Goal: Information Seeking & Learning: Check status

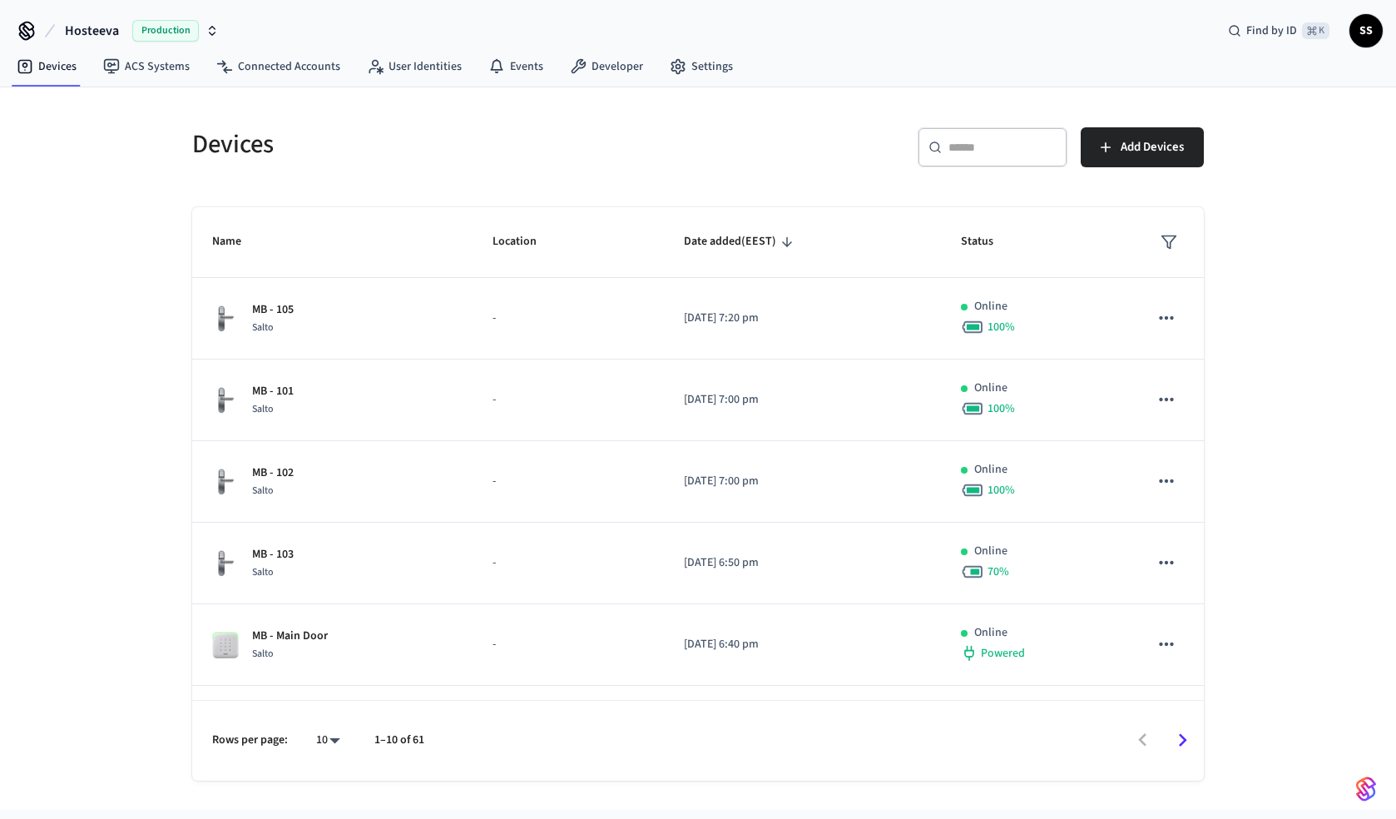
click at [1367, 36] on span "SS" at bounding box center [1366, 31] width 30 height 30
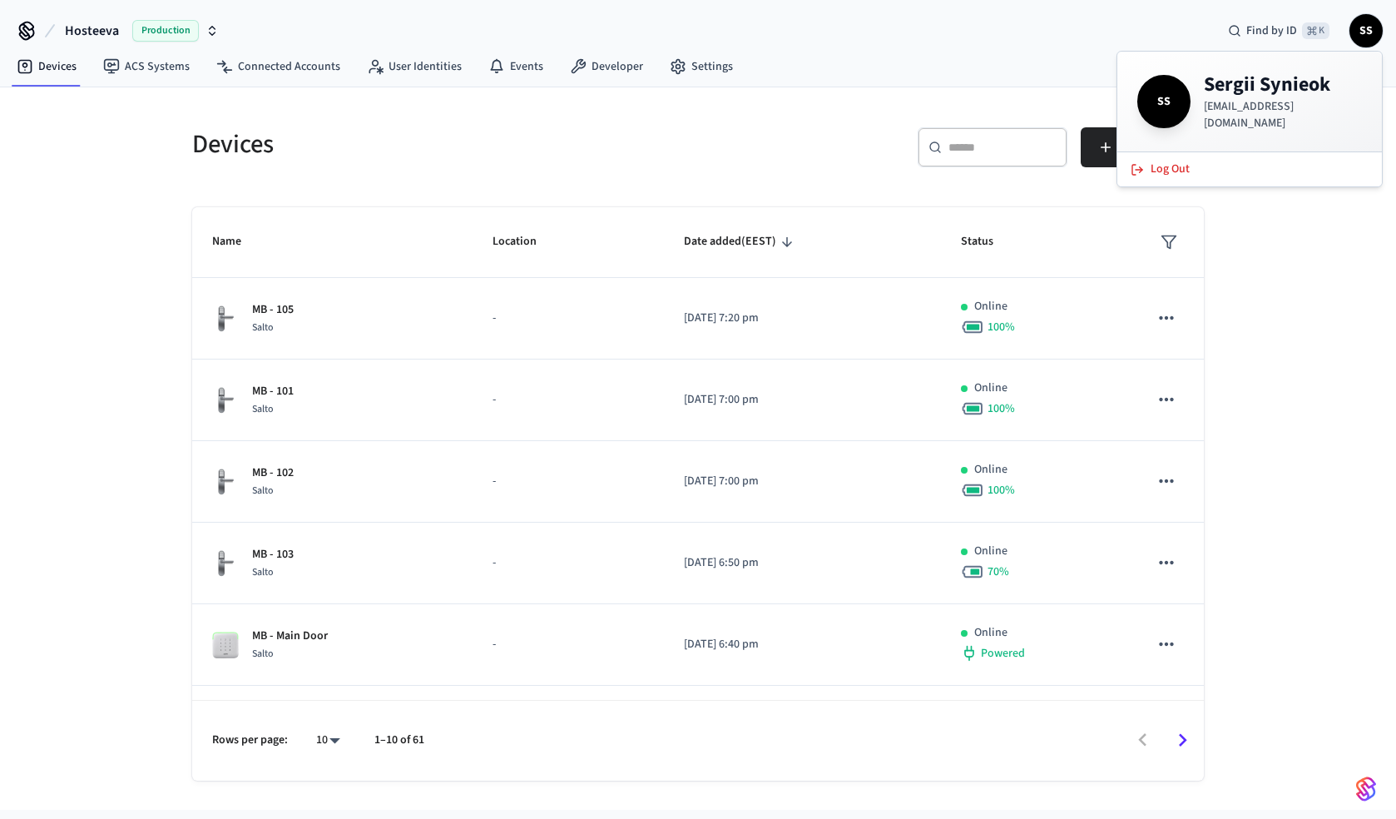
click at [953, 35] on div "Hosteeva Production Find by ID ⌘ K SS" at bounding box center [698, 24] width 1396 height 48
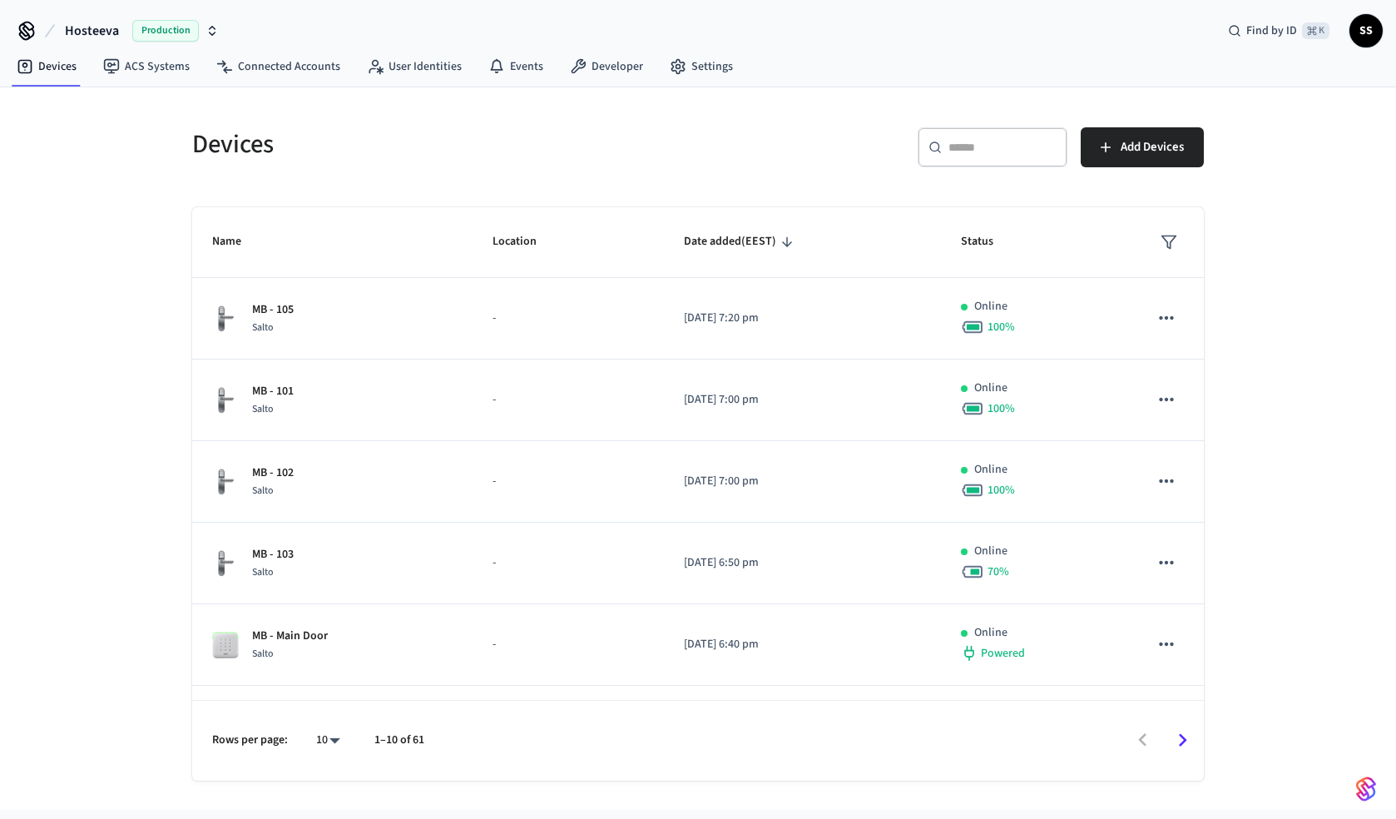
click at [210, 36] on icon "button" at bounding box center [212, 30] width 13 height 13
click at [367, 32] on div "Hosteeva Production Find by ID ⌘ K SS" at bounding box center [698, 24] width 1396 height 48
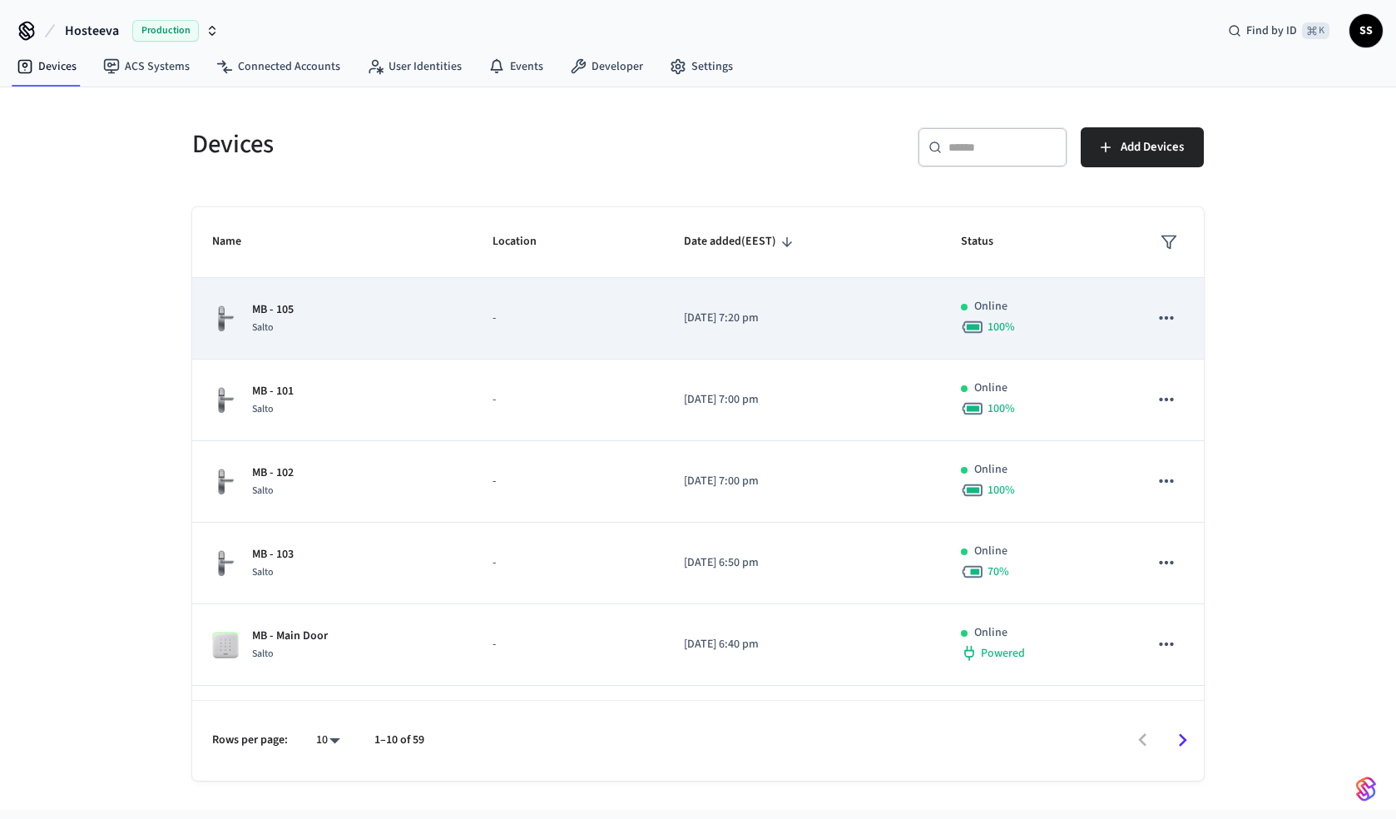
click at [394, 336] on td "MB - 105 Salto" at bounding box center [332, 319] width 280 height 82
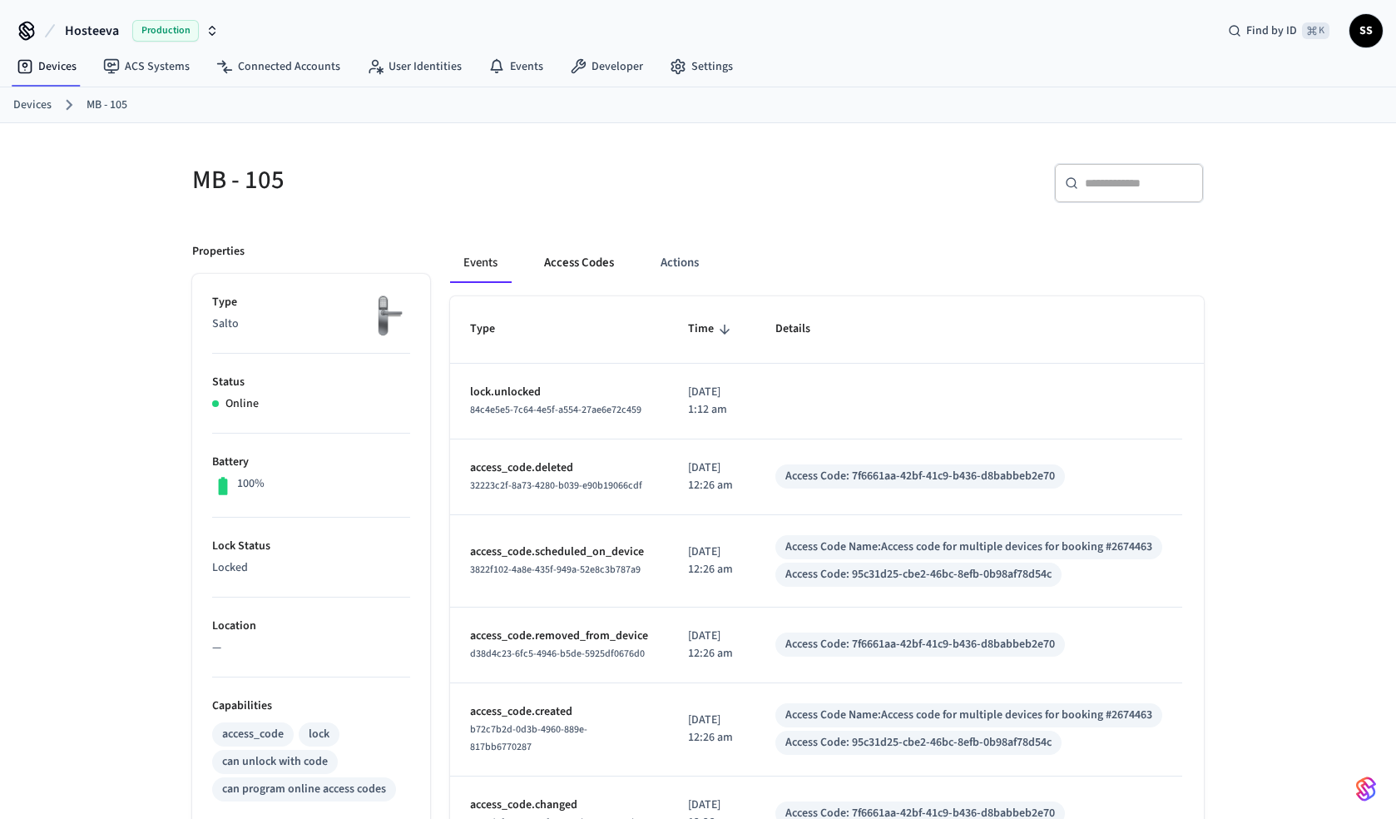
click at [584, 263] on button "Access Codes" at bounding box center [579, 263] width 97 height 40
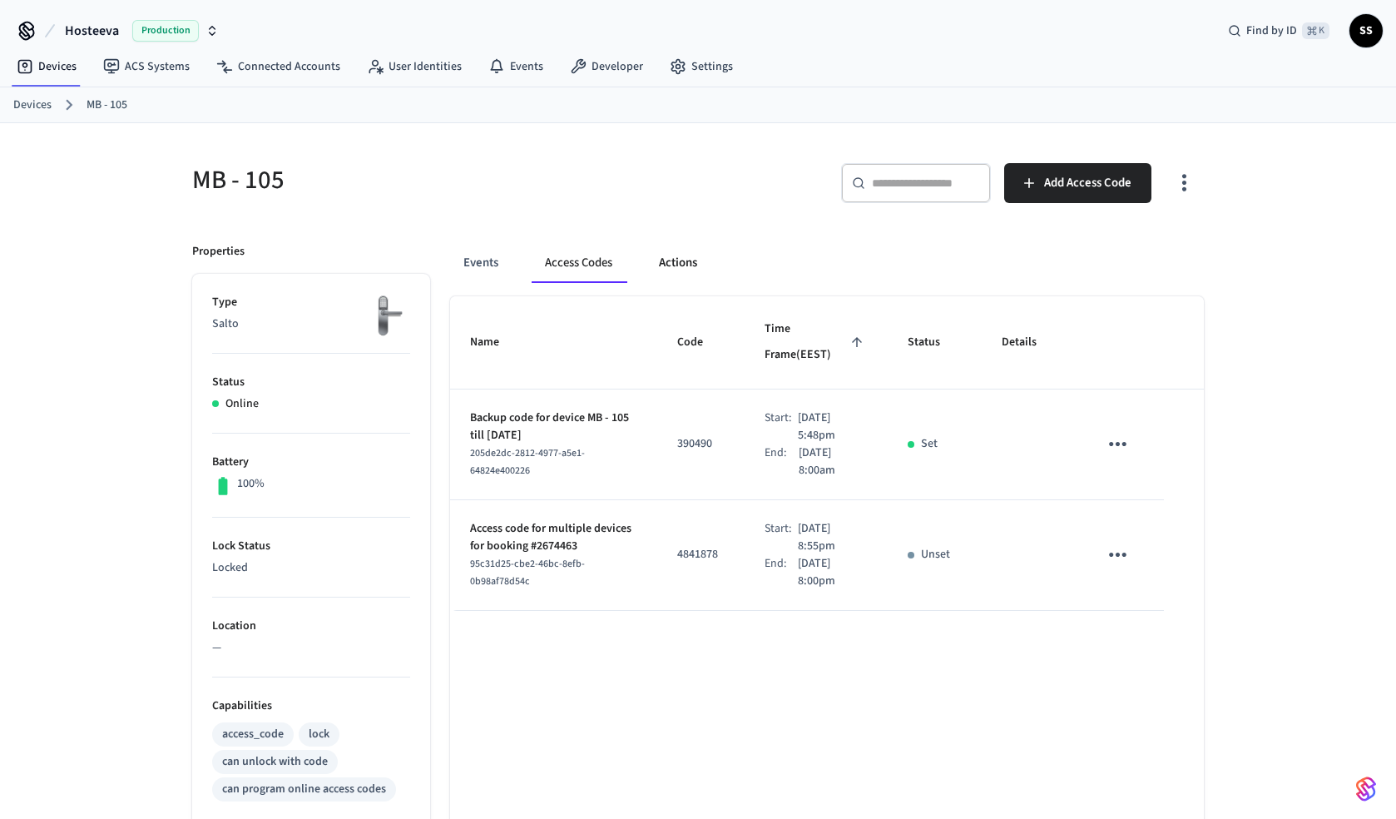
click at [682, 268] on button "Actions" at bounding box center [678, 263] width 65 height 40
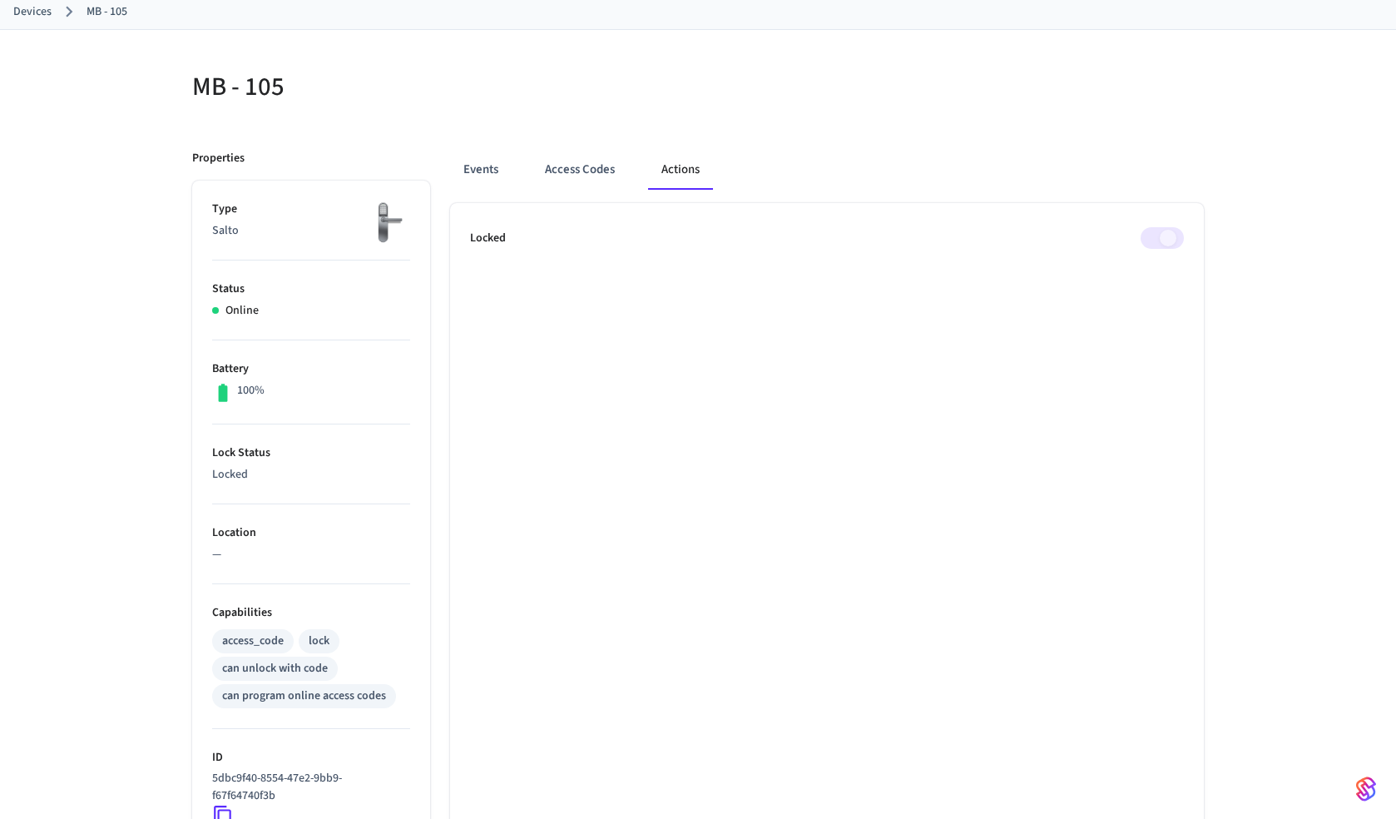
scroll to position [87, 0]
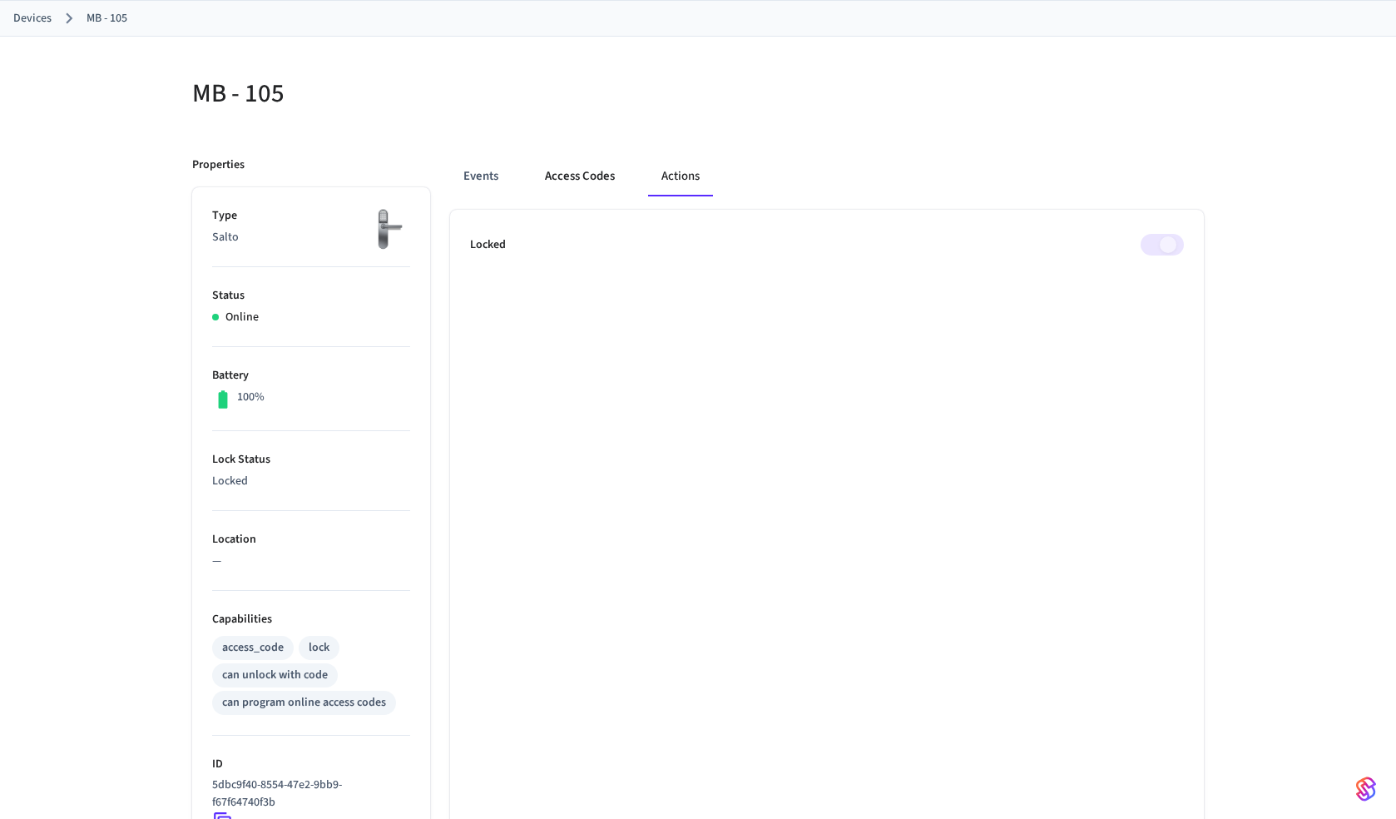
click at [572, 180] on button "Access Codes" at bounding box center [580, 176] width 97 height 40
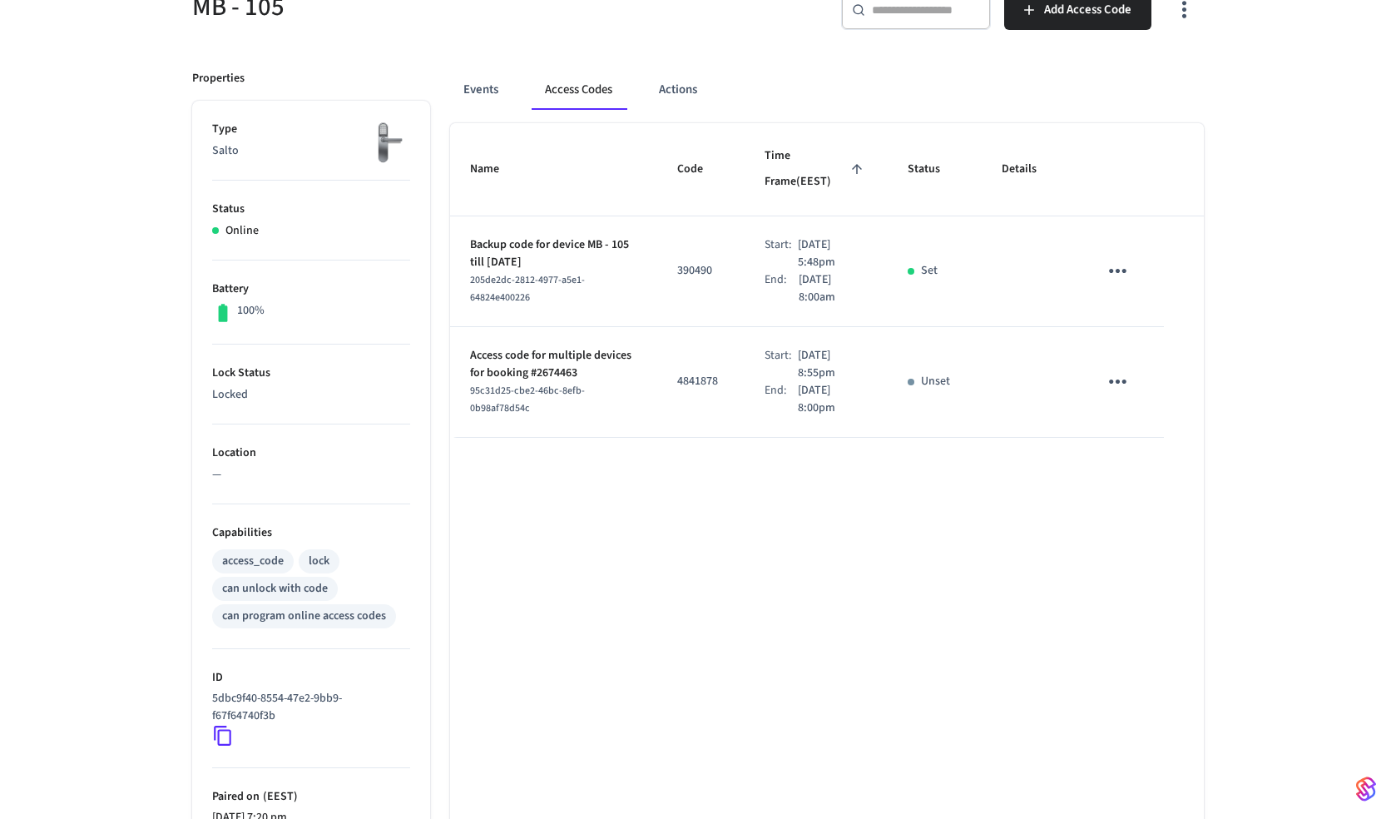
scroll to position [0, 0]
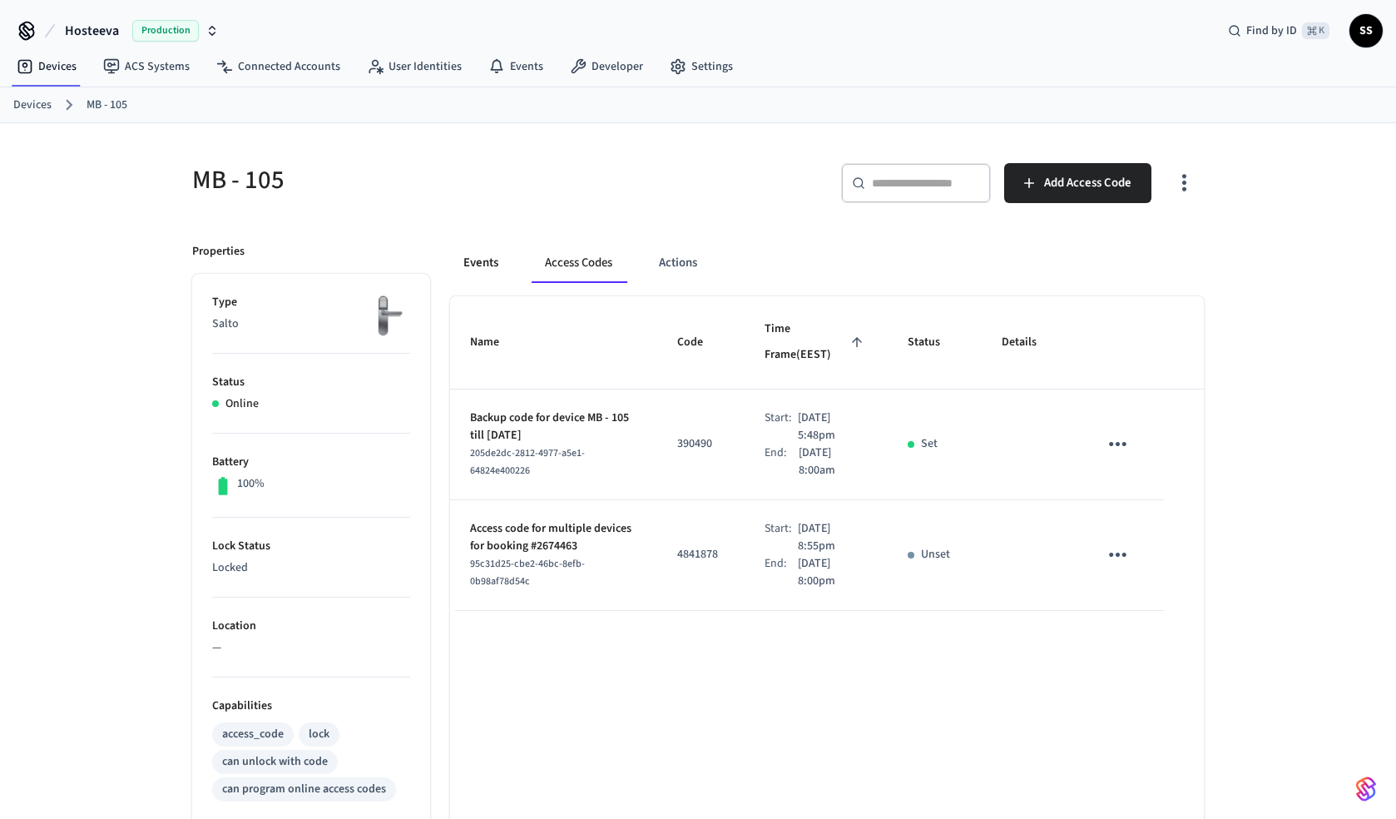
click at [493, 259] on button "Events" at bounding box center [481, 263] width 62 height 40
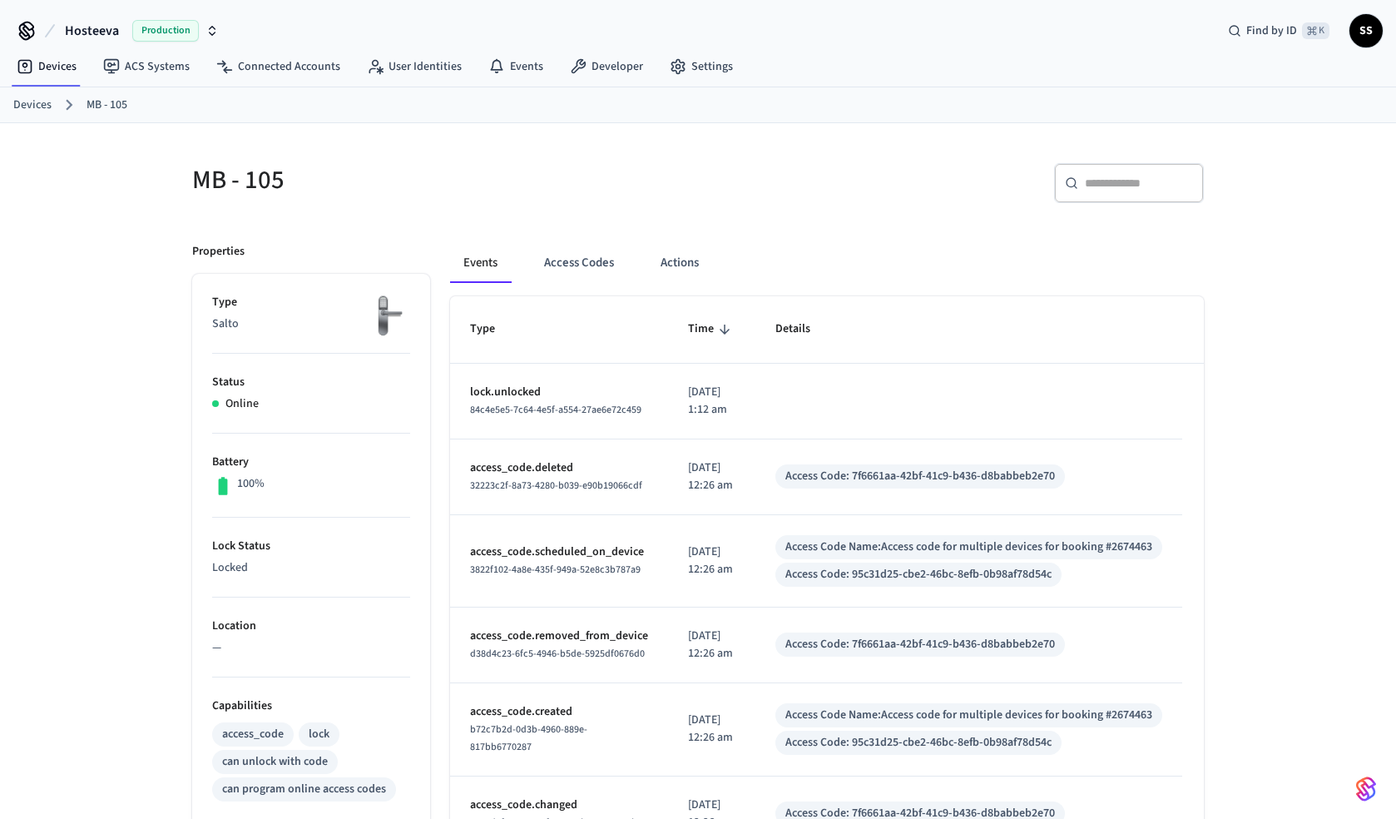
scroll to position [470, 0]
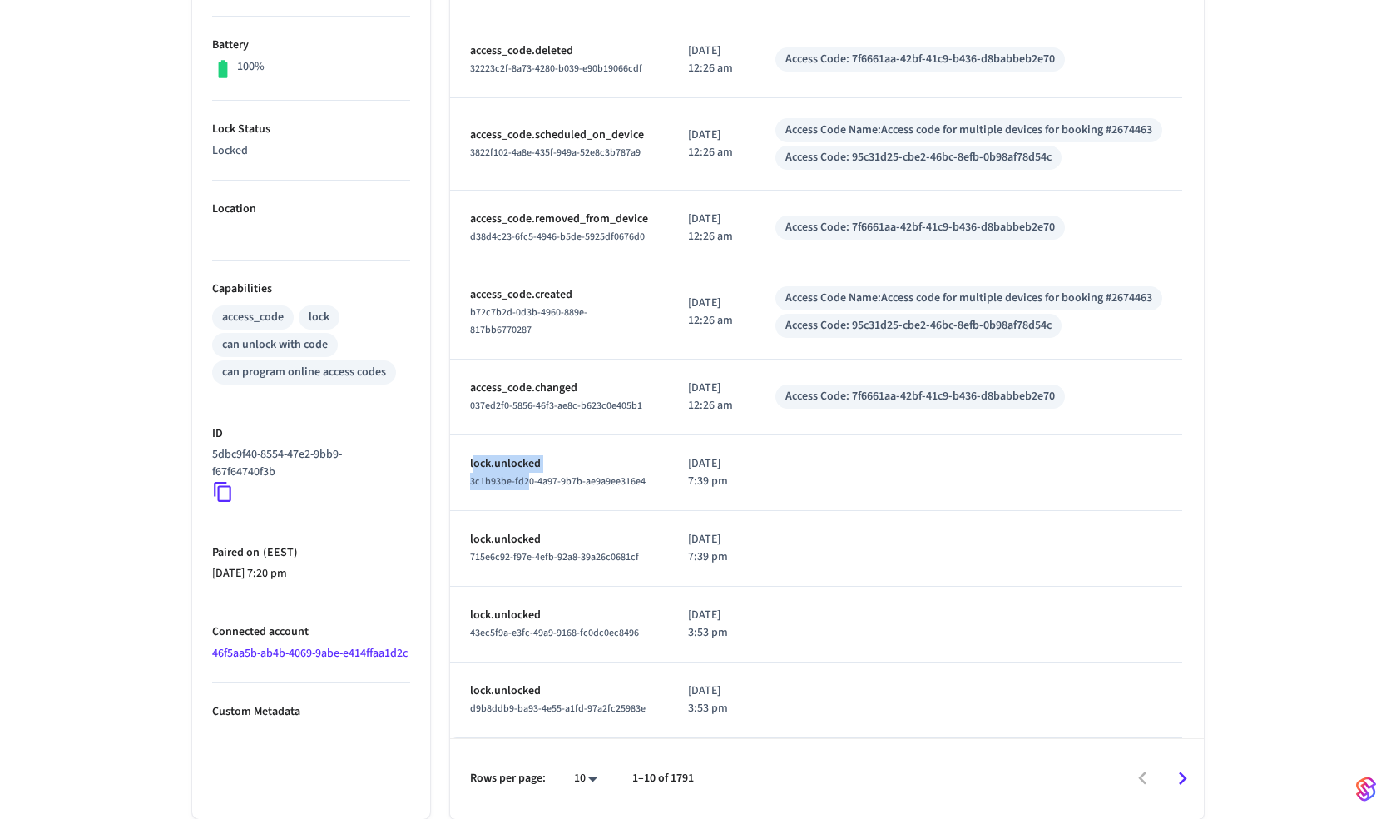
drag, startPoint x: 474, startPoint y: 463, endPoint x: 526, endPoint y: 478, distance: 53.7
click at [526, 478] on td "lock.unlocked 3c1b93be-fd20-4a97-9b7b-ae9a9ee316e4" at bounding box center [559, 473] width 218 height 76
click at [522, 466] on p "lock.unlocked" at bounding box center [559, 463] width 178 height 17
click at [567, 555] on span "715e6c92-f97e-4efb-92a8-39a26c0681cf" at bounding box center [554, 557] width 169 height 14
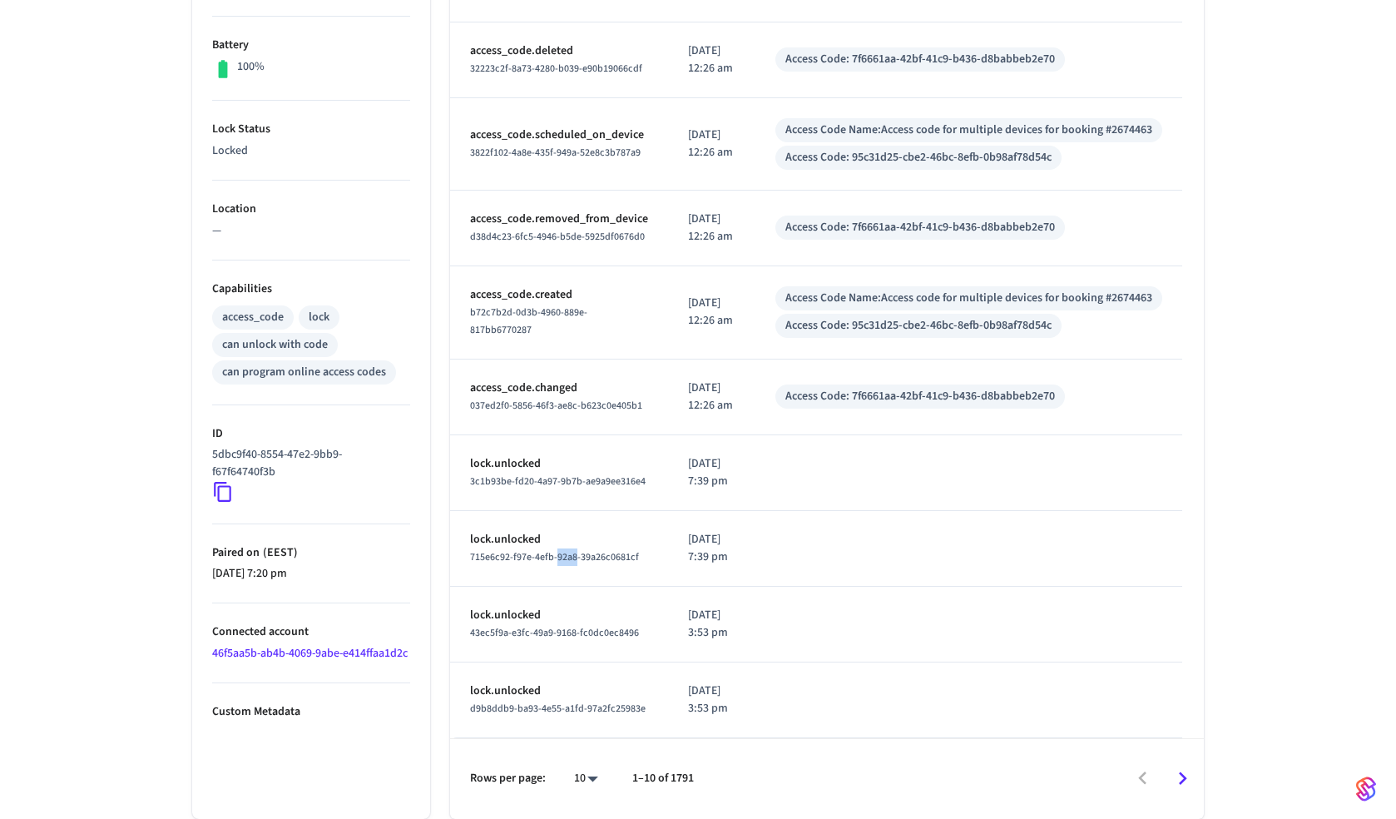
click at [567, 555] on span "715e6c92-f97e-4efb-92a8-39a26c0681cf" at bounding box center [554, 557] width 169 height 14
click at [519, 545] on p "lock.unlocked" at bounding box center [559, 539] width 178 height 17
click at [518, 607] on p "lock.unlocked" at bounding box center [559, 615] width 178 height 17
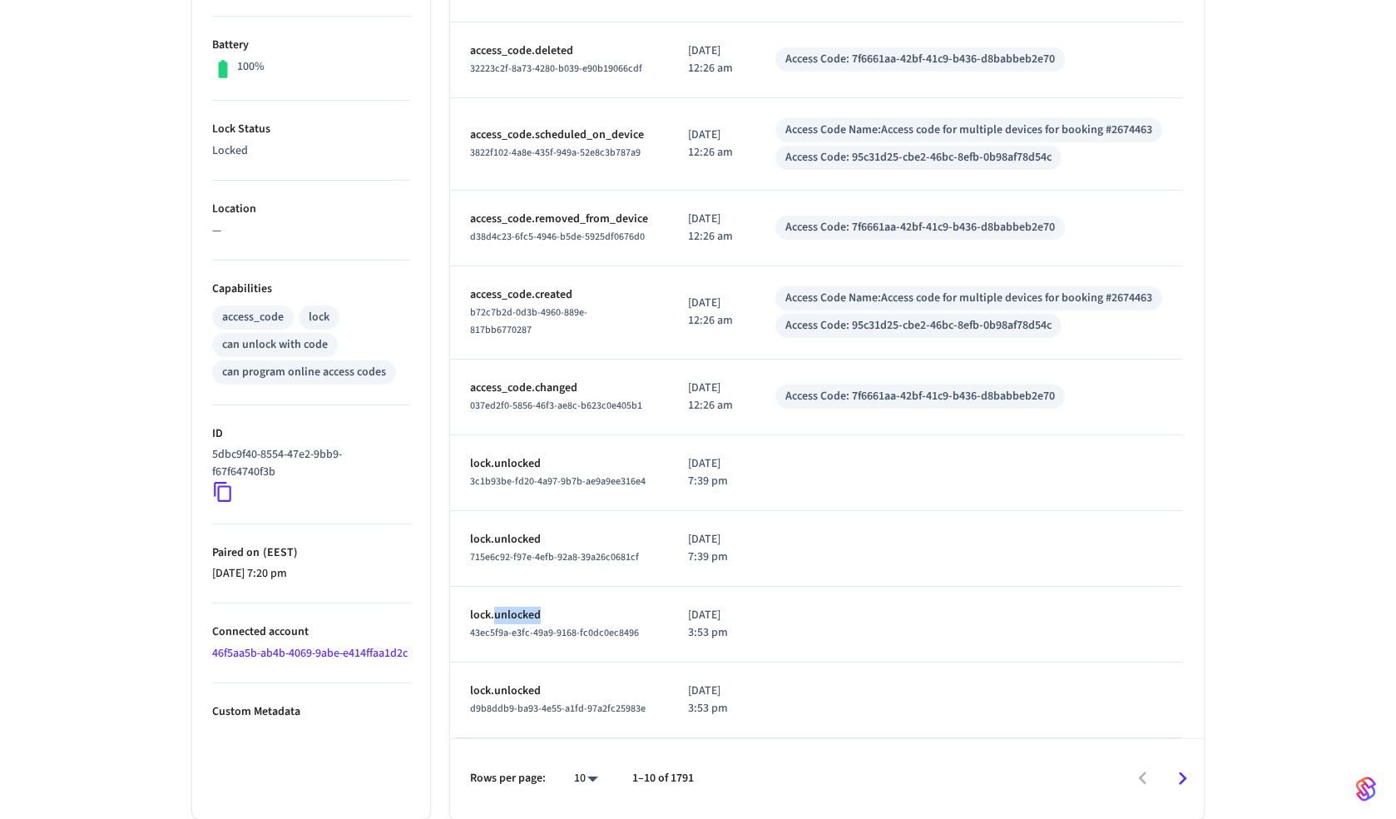
click at [602, 776] on body "Hosteeva Production Find by ID ⌘ K SS Devices ACS Systems Connected Accounts Us…" at bounding box center [698, 201] width 1396 height 1236
click at [590, 773] on li "100" at bounding box center [579, 770] width 44 height 44
type input "***"
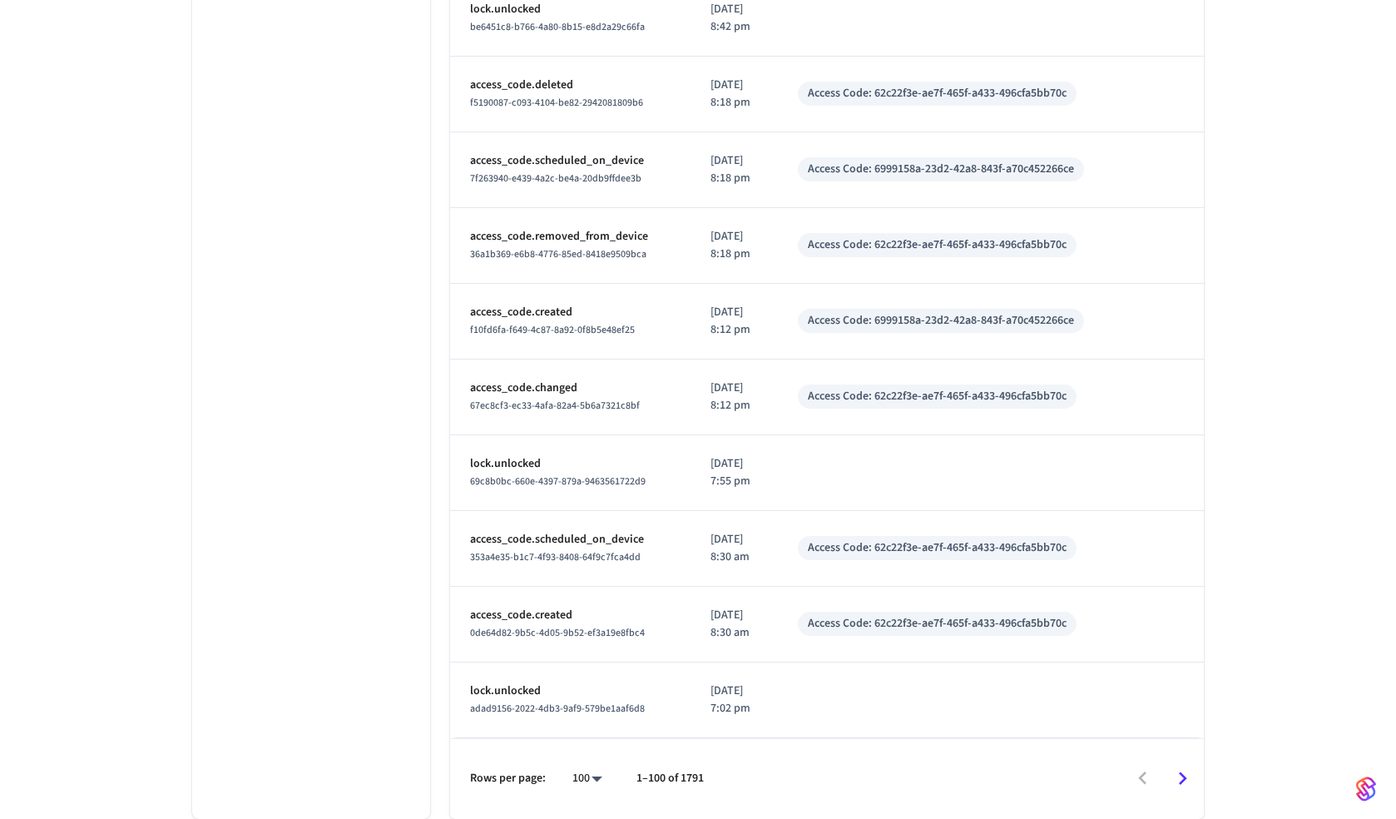
scroll to position [7564, 0]
click at [523, 460] on p "lock.unlocked" at bounding box center [570, 463] width 201 height 17
click at [717, 467] on p "[DATE] 7:55 pm" at bounding box center [734, 472] width 47 height 35
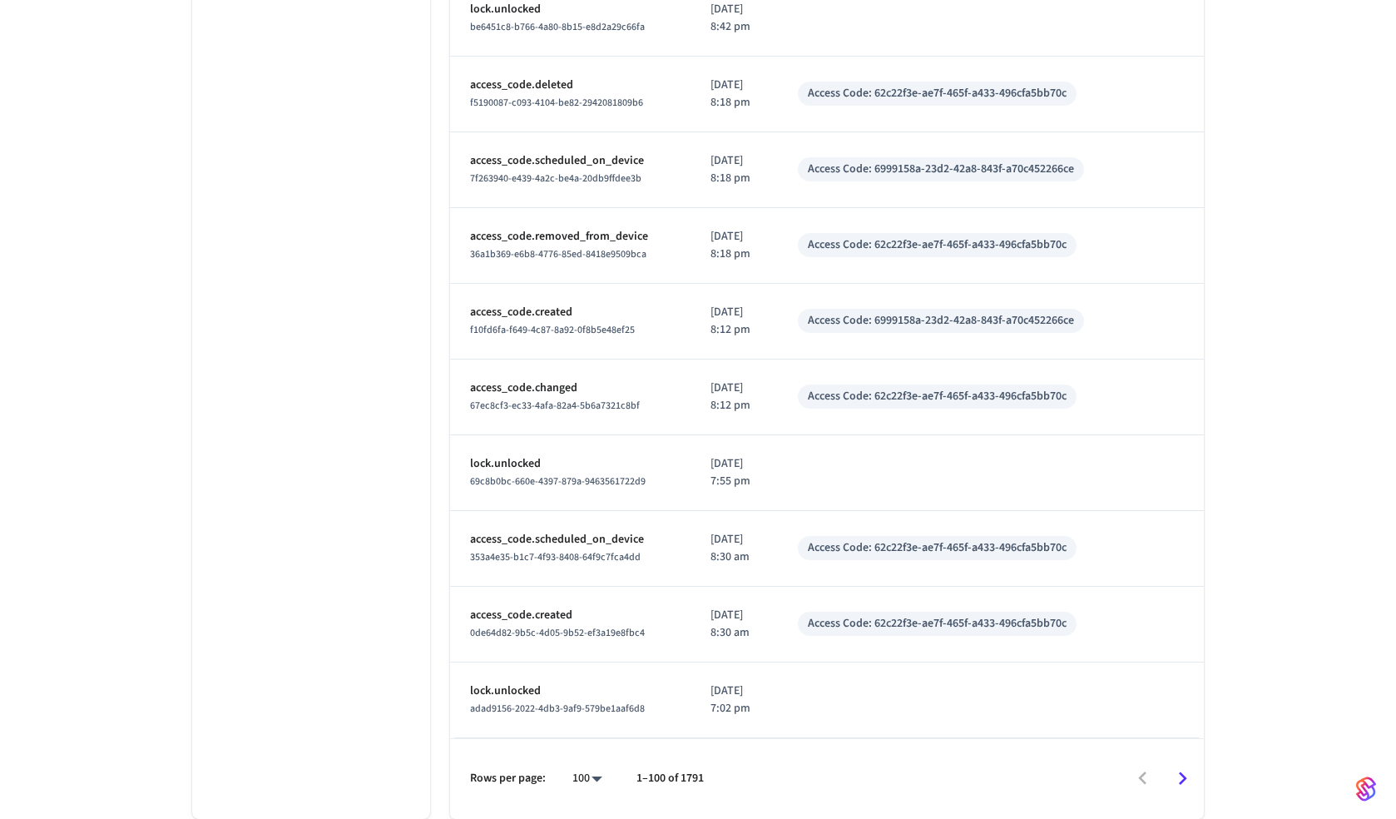
click at [542, 480] on span "69c8b0bc-660e-4397-879a-9463561722d9" at bounding box center [558, 481] width 176 height 14
drag, startPoint x: 464, startPoint y: 466, endPoint x: 595, endPoint y: 466, distance: 130.6
click at [595, 466] on td "lock.unlocked 69c8b0bc-660e-4397-879a-9463561722d9" at bounding box center [570, 473] width 240 height 76
drag, startPoint x: 462, startPoint y: 484, endPoint x: 643, endPoint y: 493, distance: 181.6
click at [643, 493] on td "lock.unlocked 69c8b0bc-660e-4397-879a-9463561722d9" at bounding box center [570, 473] width 240 height 76
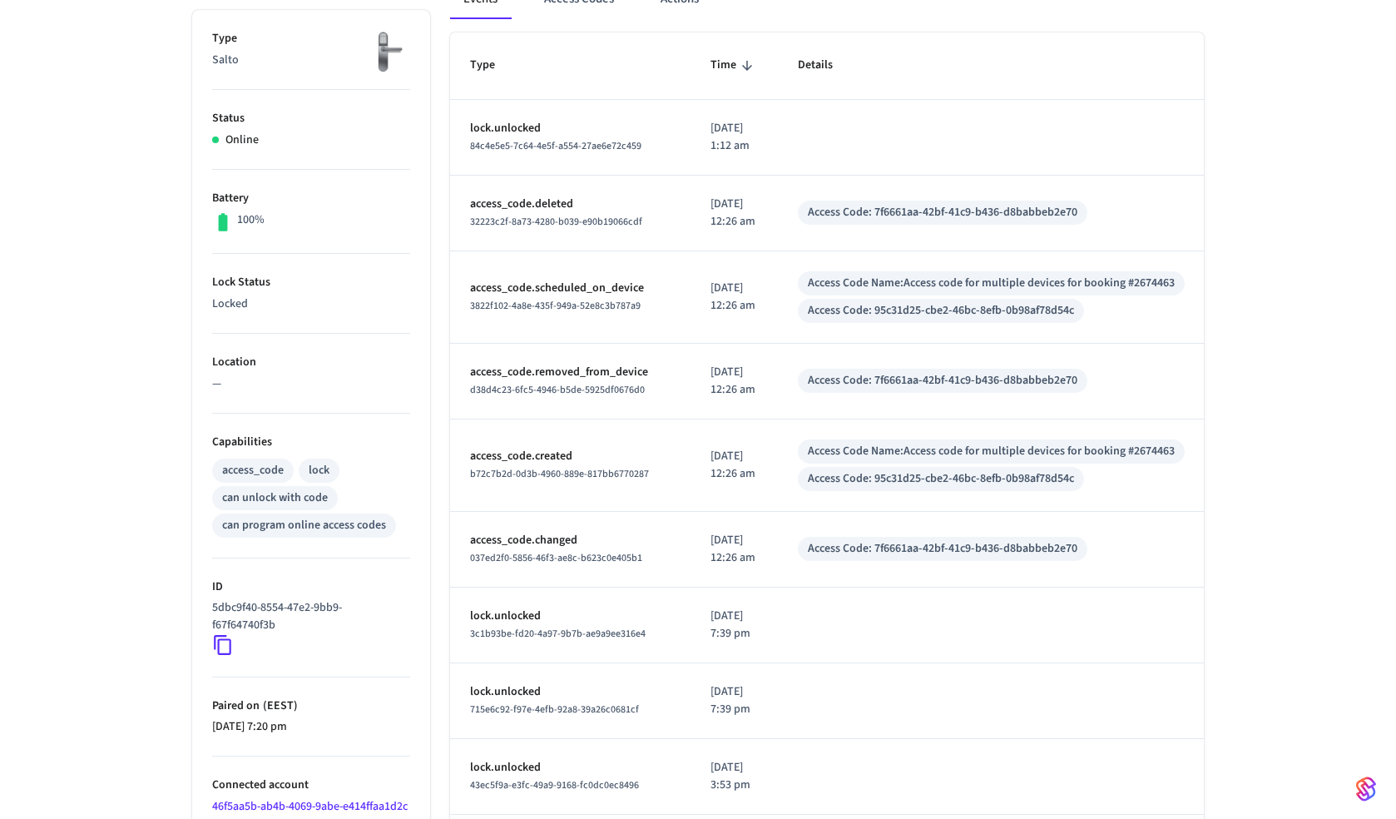
scroll to position [0, 0]
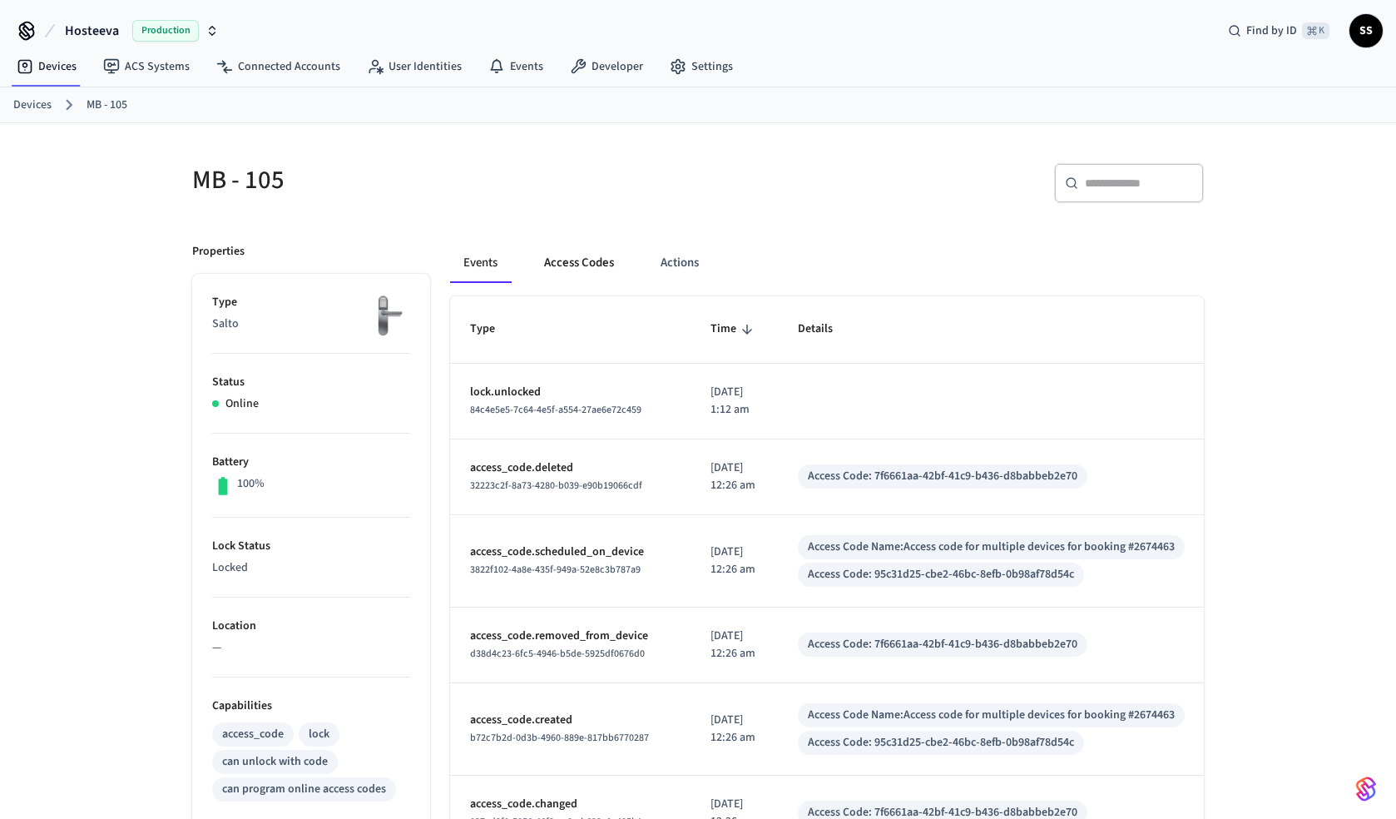
click at [585, 265] on button "Access Codes" at bounding box center [579, 263] width 97 height 40
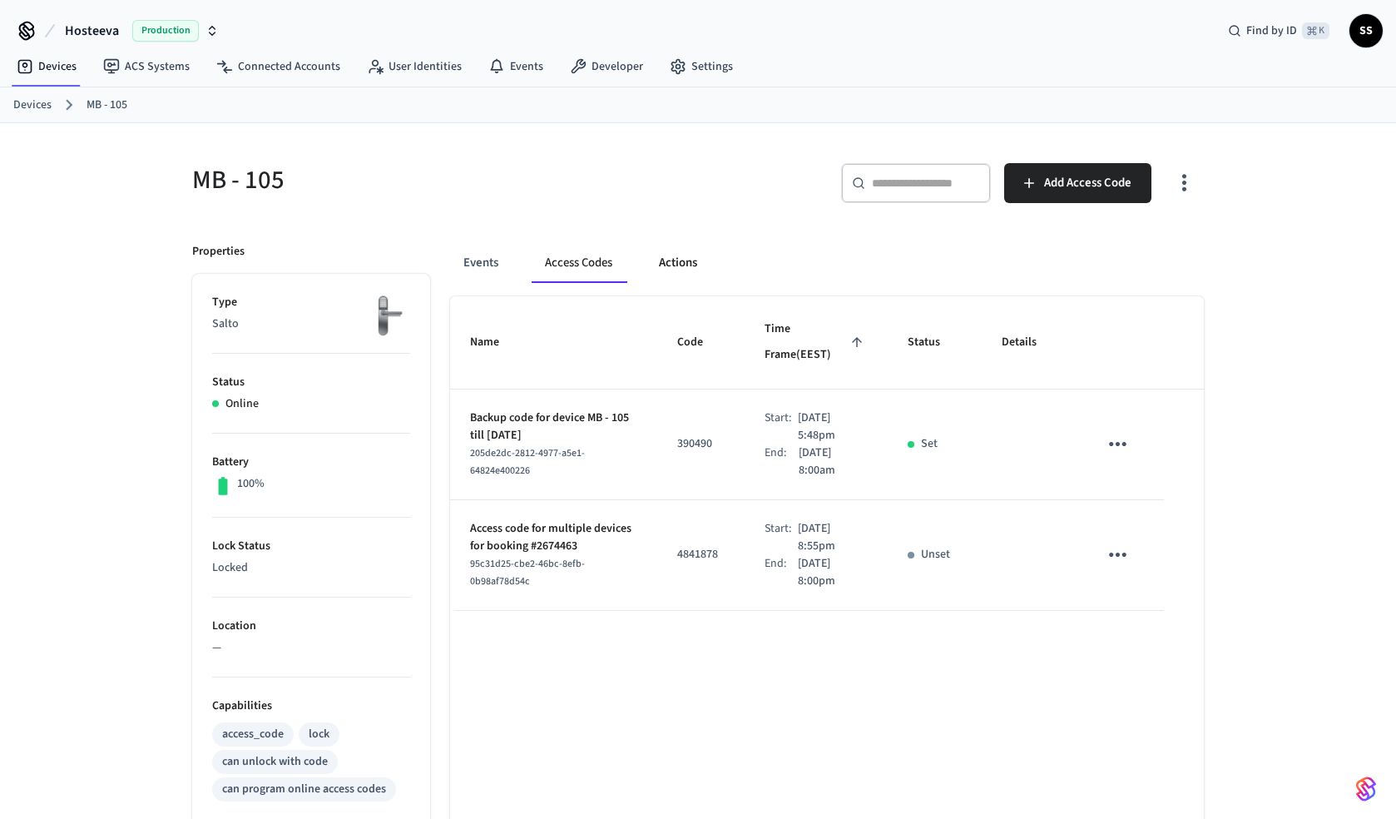
click at [677, 261] on button "Actions" at bounding box center [678, 263] width 65 height 40
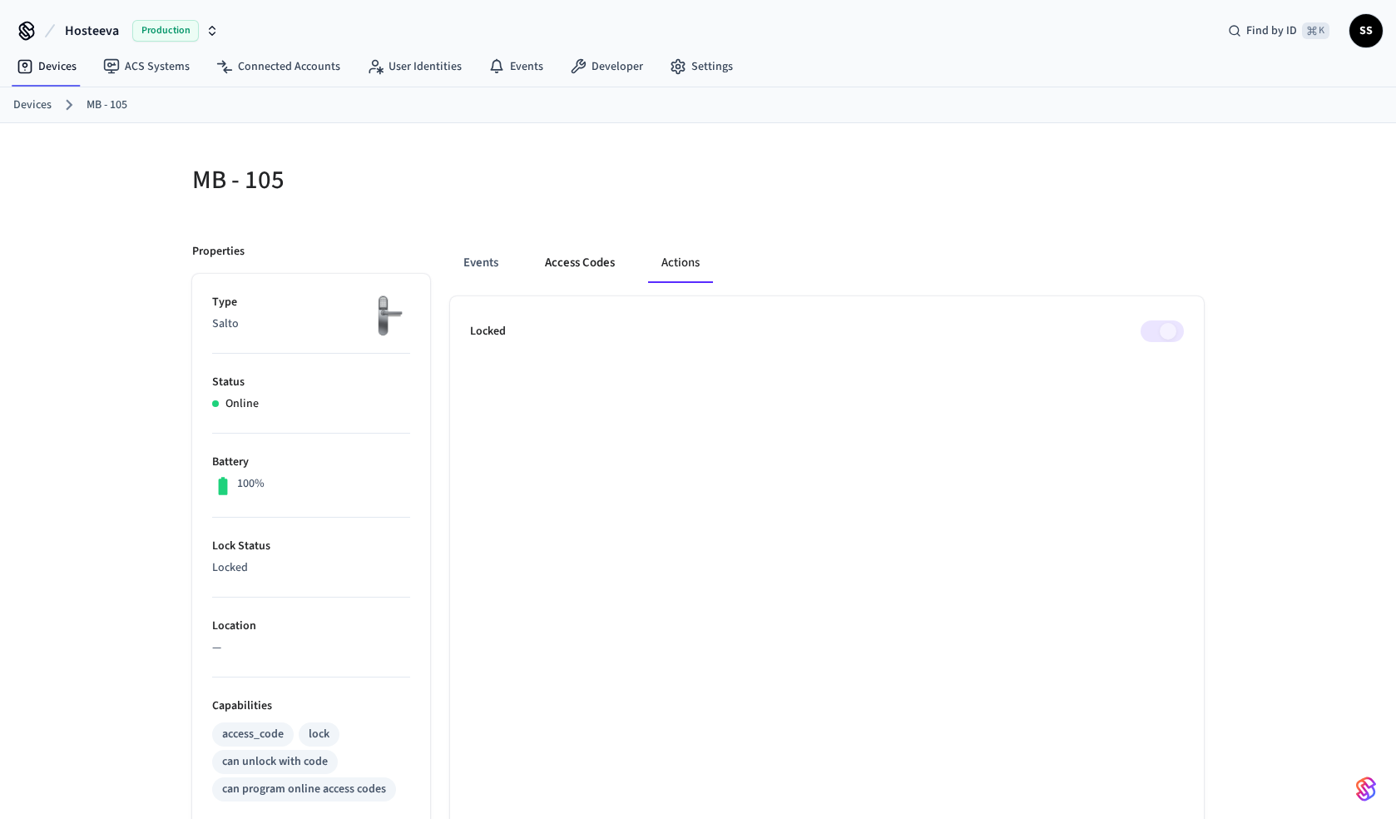
click at [603, 260] on button "Access Codes" at bounding box center [580, 263] width 97 height 40
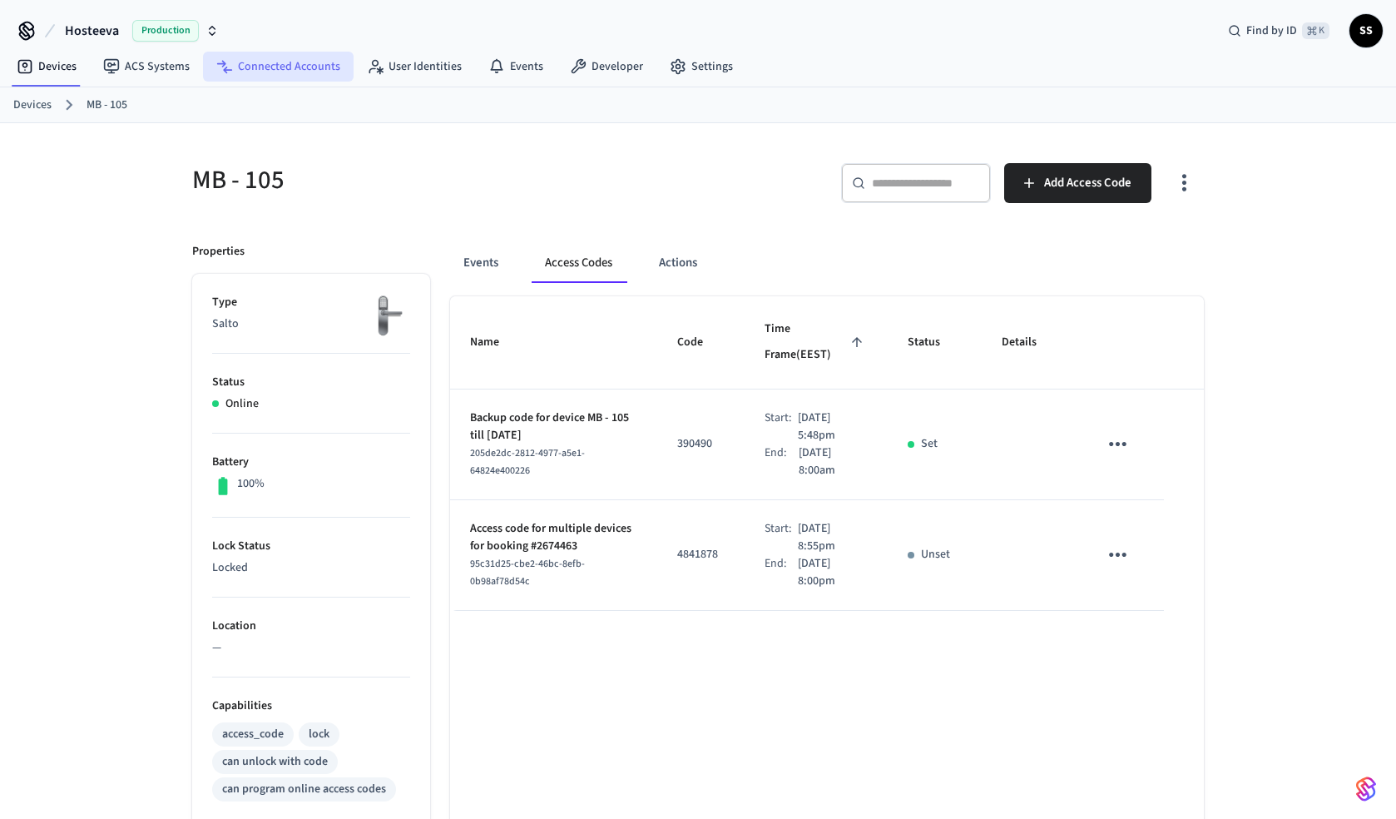
click at [290, 57] on link "Connected Accounts" at bounding box center [278, 67] width 151 height 30
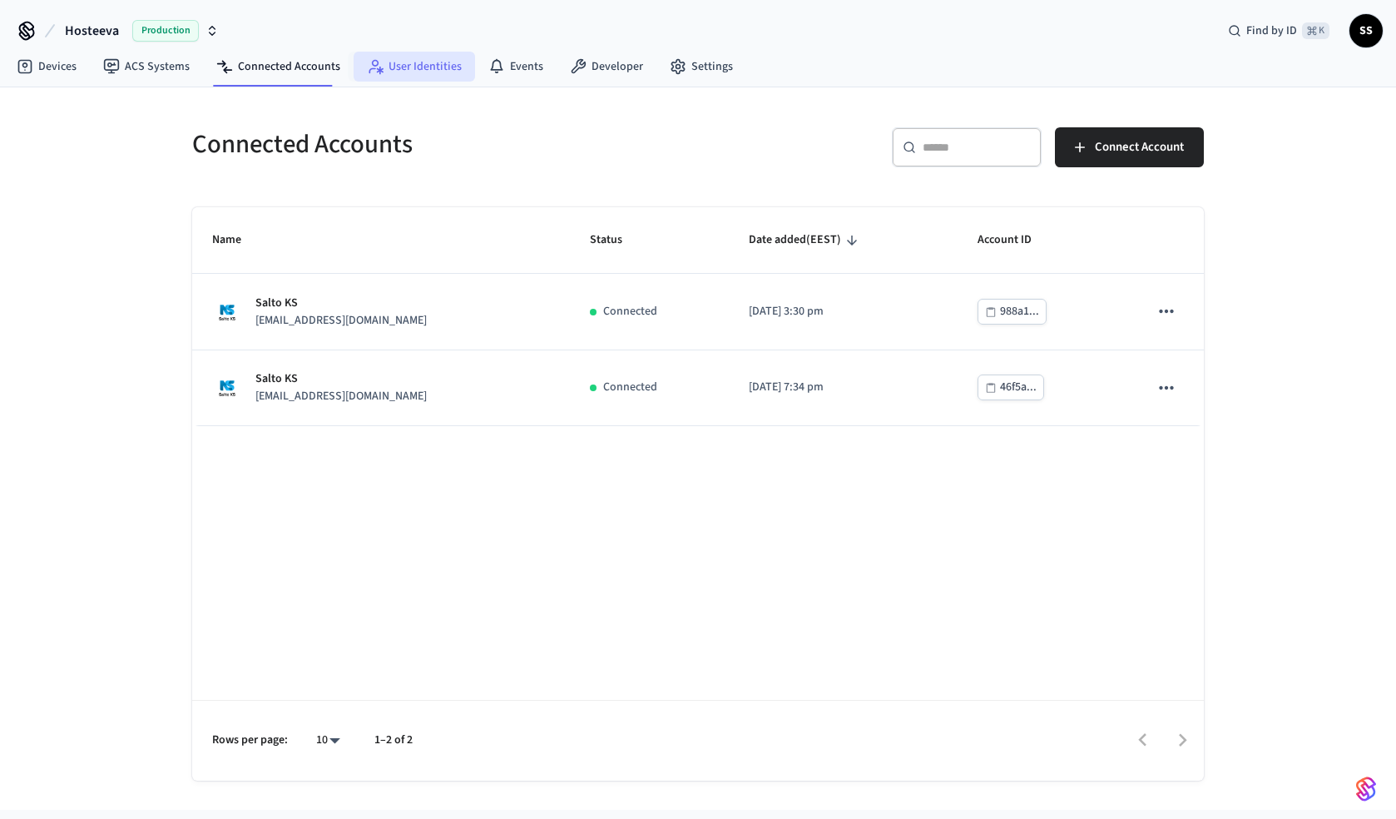
click at [422, 67] on link "User Identities" at bounding box center [414, 67] width 121 height 30
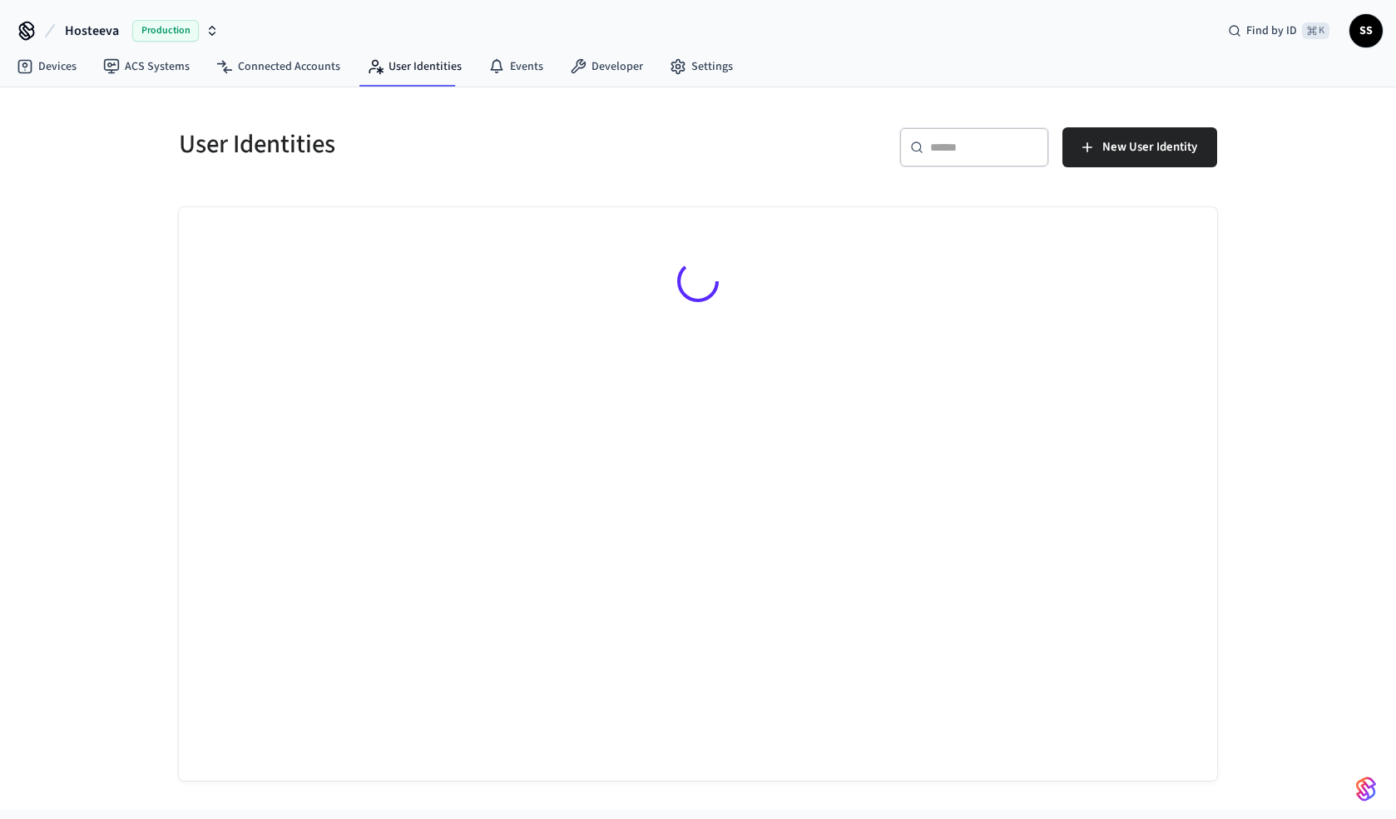
click at [418, 108] on div "User Identities" at bounding box center [423, 143] width 529 height 73
click at [493, 62] on icon at bounding box center [496, 65] width 12 height 12
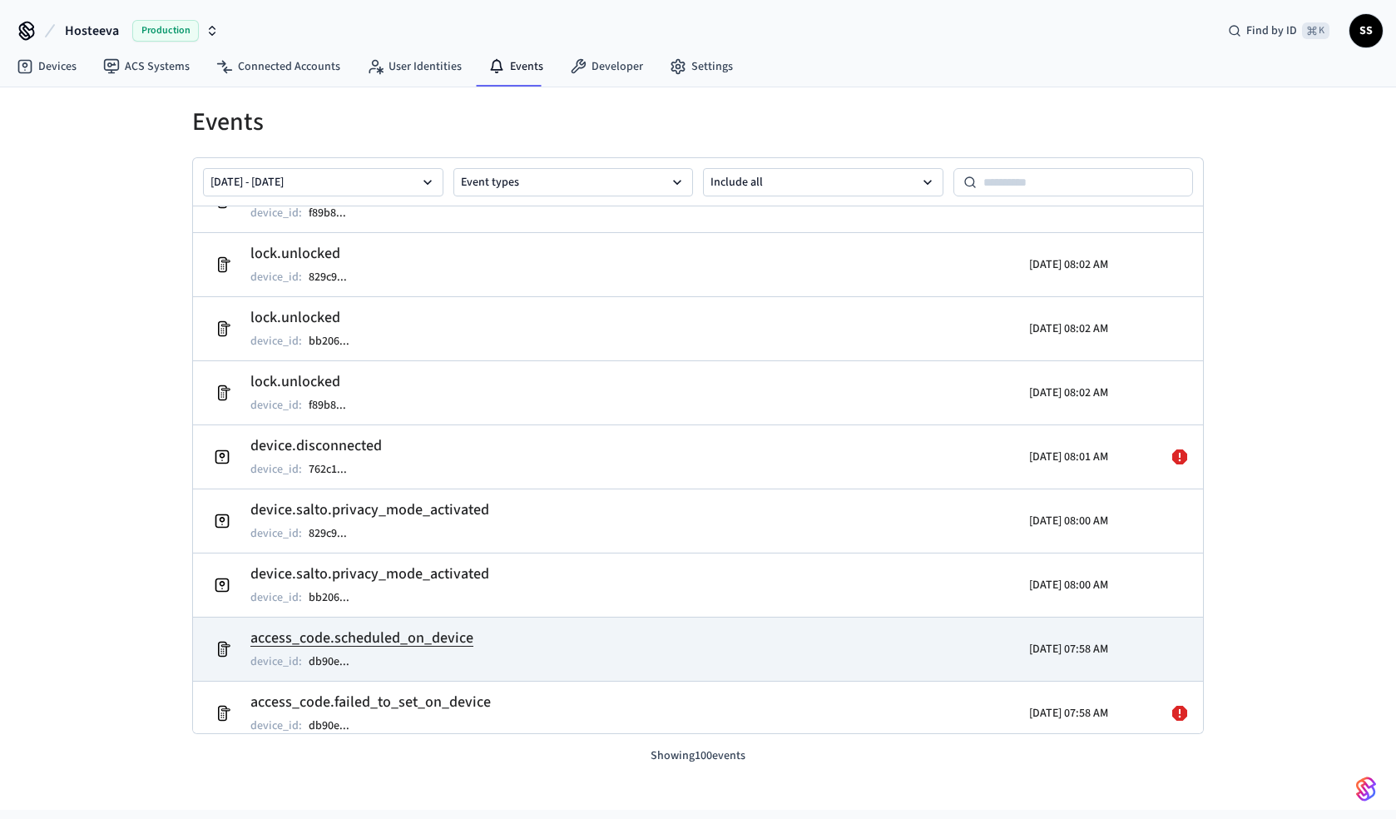
scroll to position [1428, 0]
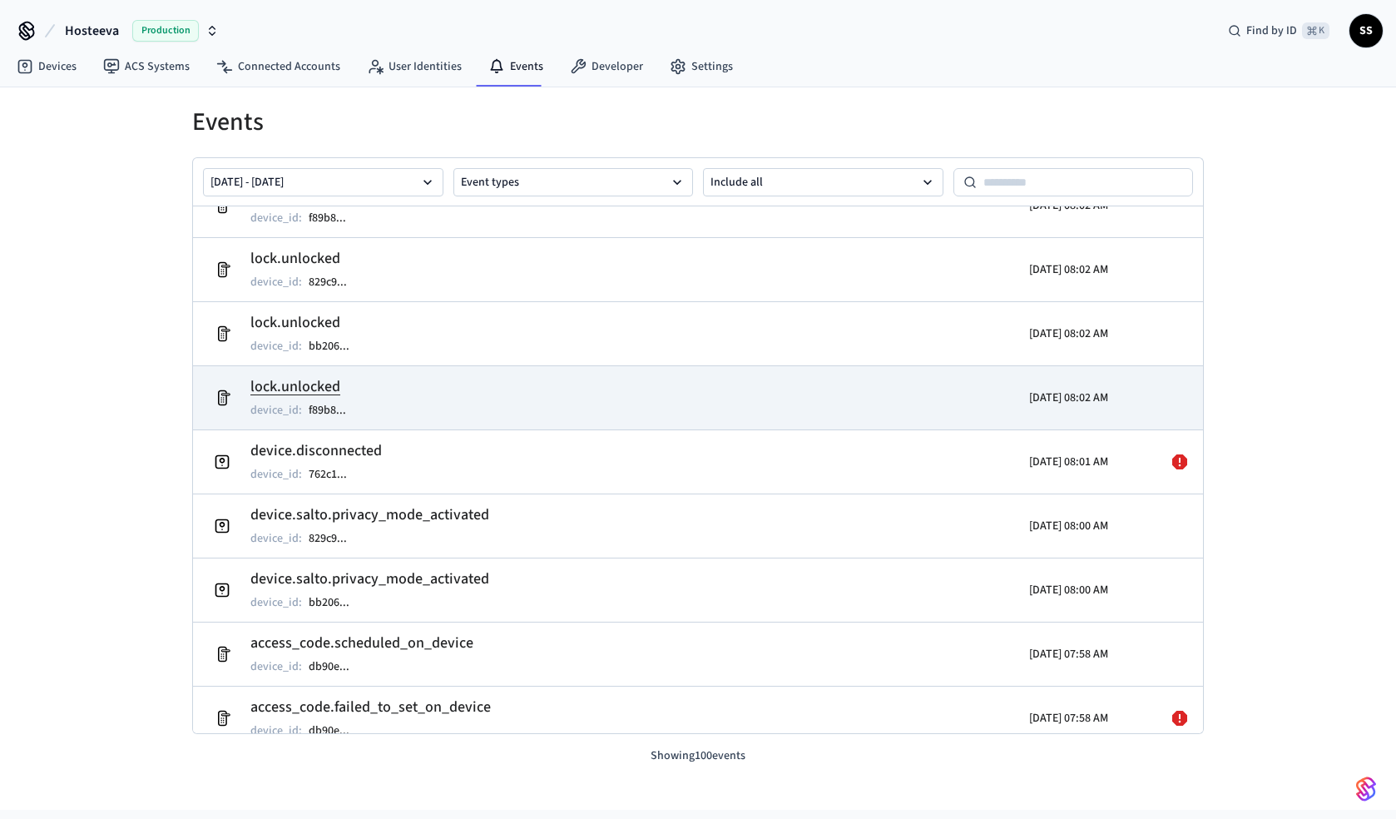
click at [300, 389] on h2 "lock.unlocked" at bounding box center [306, 386] width 112 height 23
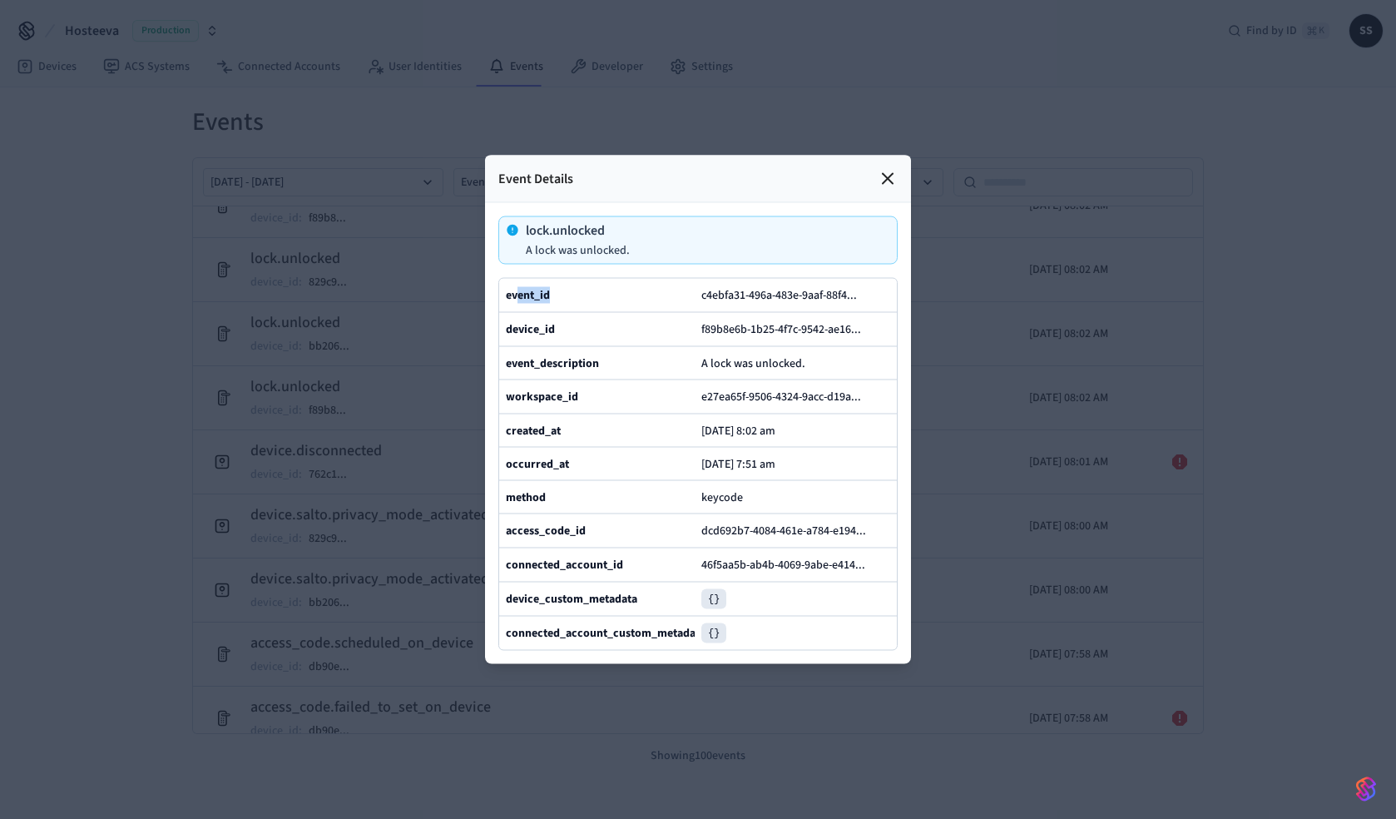
drag, startPoint x: 532, startPoint y: 295, endPoint x: 678, endPoint y: 295, distance: 145.6
click at [678, 295] on div "event_id" at bounding box center [600, 295] width 189 height 20
drag, startPoint x: 526, startPoint y: 330, endPoint x: 719, endPoint y: 332, distance: 193.0
click at [719, 332] on div "device_id f89b8e6b-1b25-4f7c-9542-ae16 ..." at bounding box center [698, 329] width 398 height 34
click at [527, 366] on b "event_description" at bounding box center [552, 362] width 93 height 17
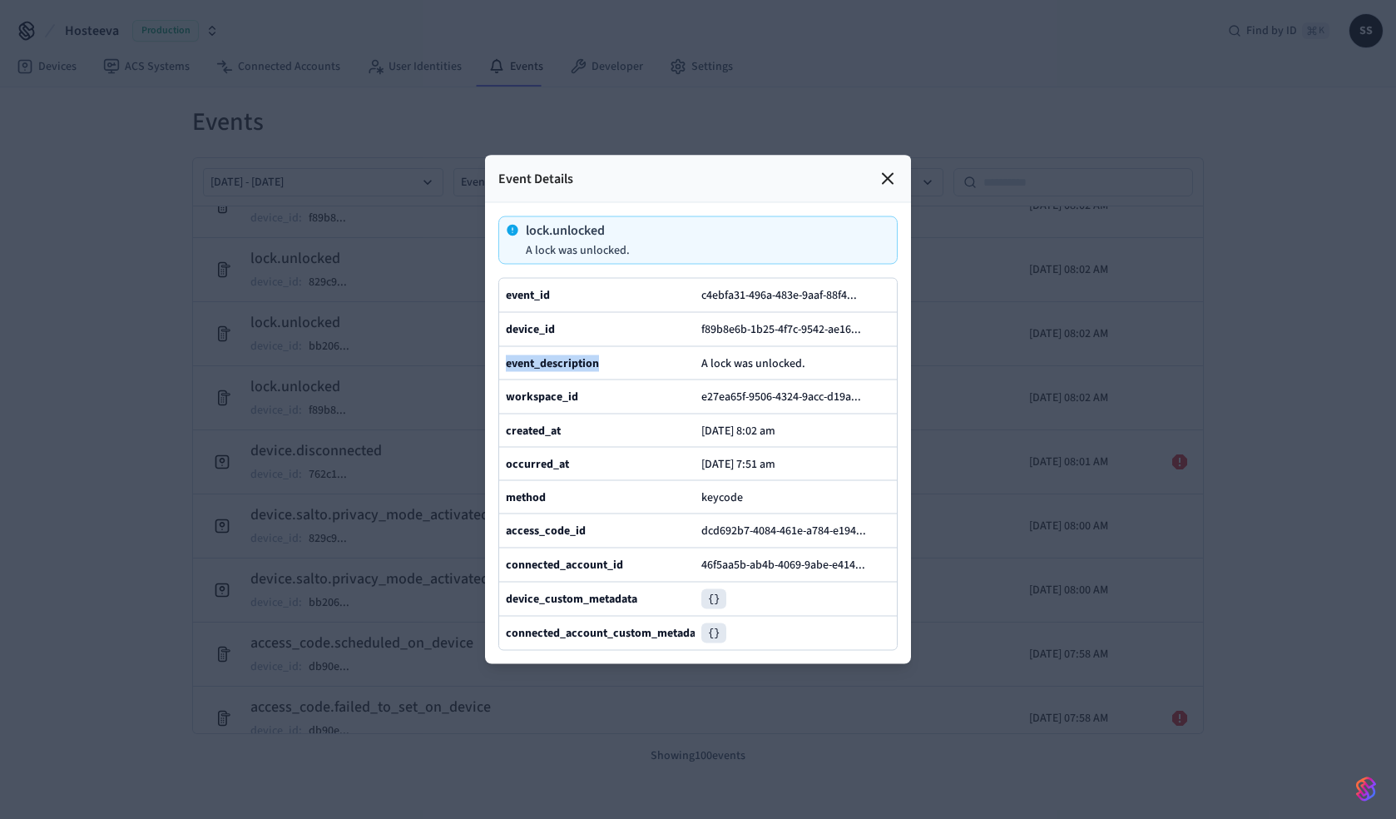
click at [527, 366] on b "event_description" at bounding box center [552, 362] width 93 height 17
click at [541, 389] on b "workspace_id" at bounding box center [542, 397] width 72 height 17
click at [536, 438] on b "created_at" at bounding box center [533, 430] width 55 height 17
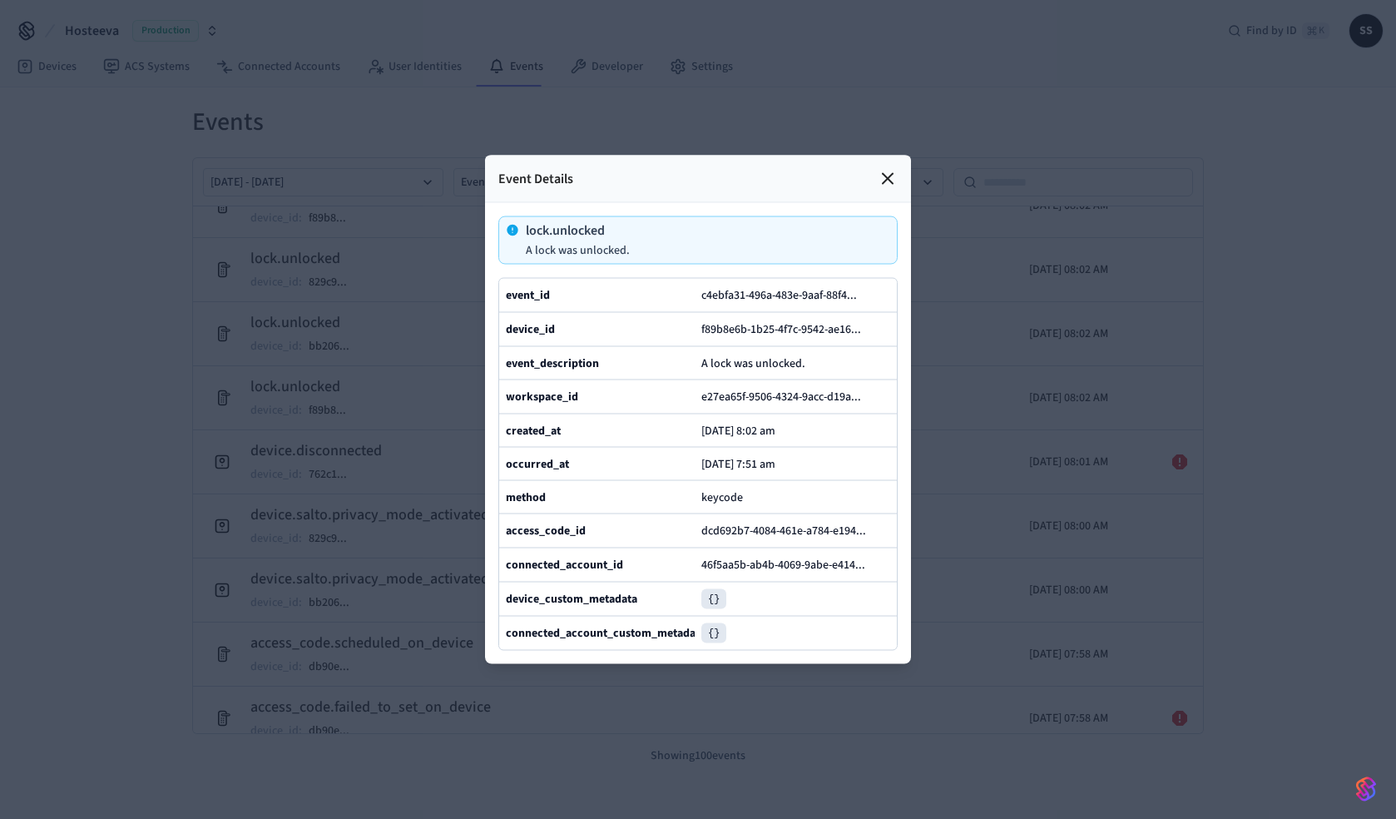
click at [528, 467] on b "occurred_at" at bounding box center [537, 463] width 63 height 17
click at [730, 495] on span "keycode" at bounding box center [722, 496] width 42 height 17
click at [878, 527] on icon at bounding box center [874, 531] width 12 height 12
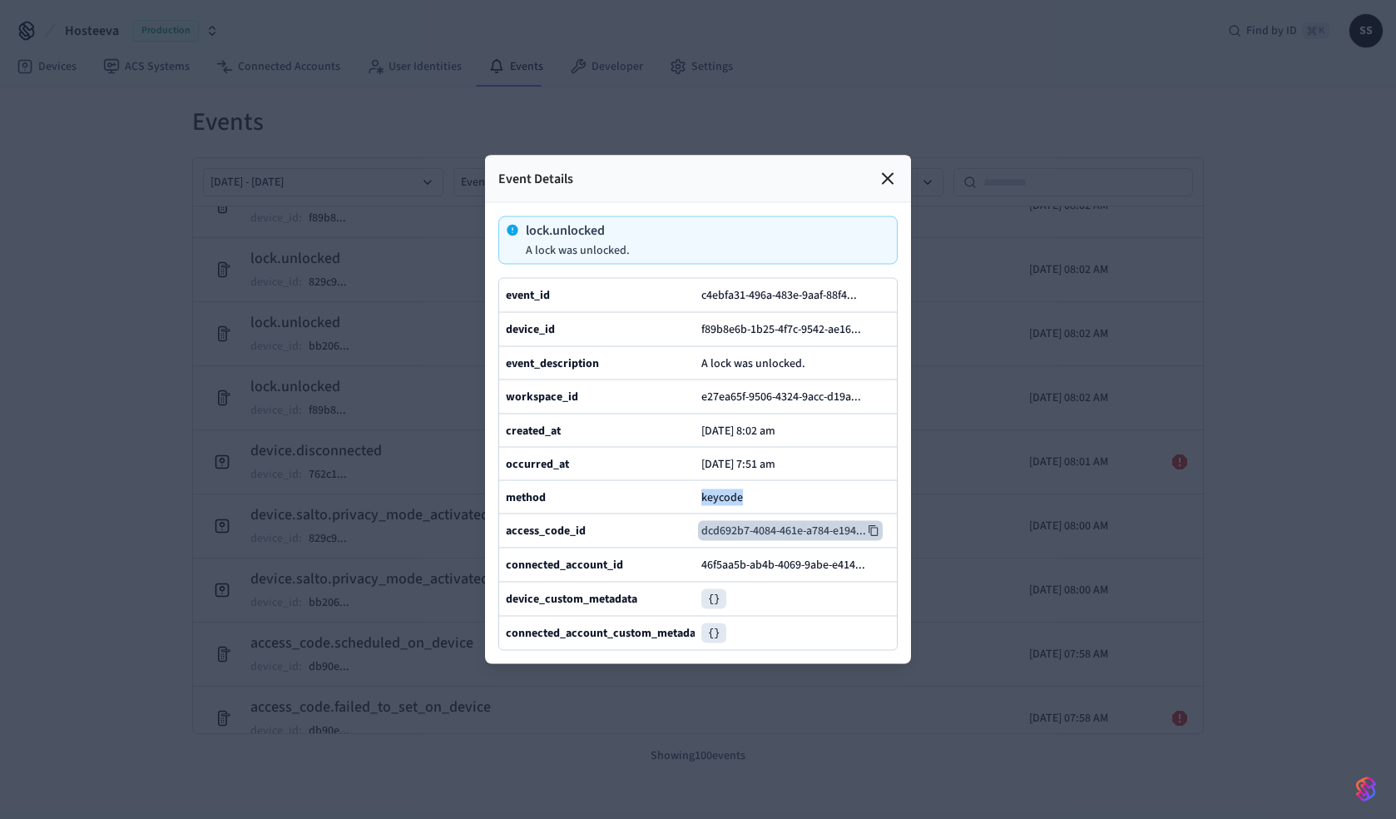
click at [893, 174] on icon at bounding box center [888, 179] width 10 height 10
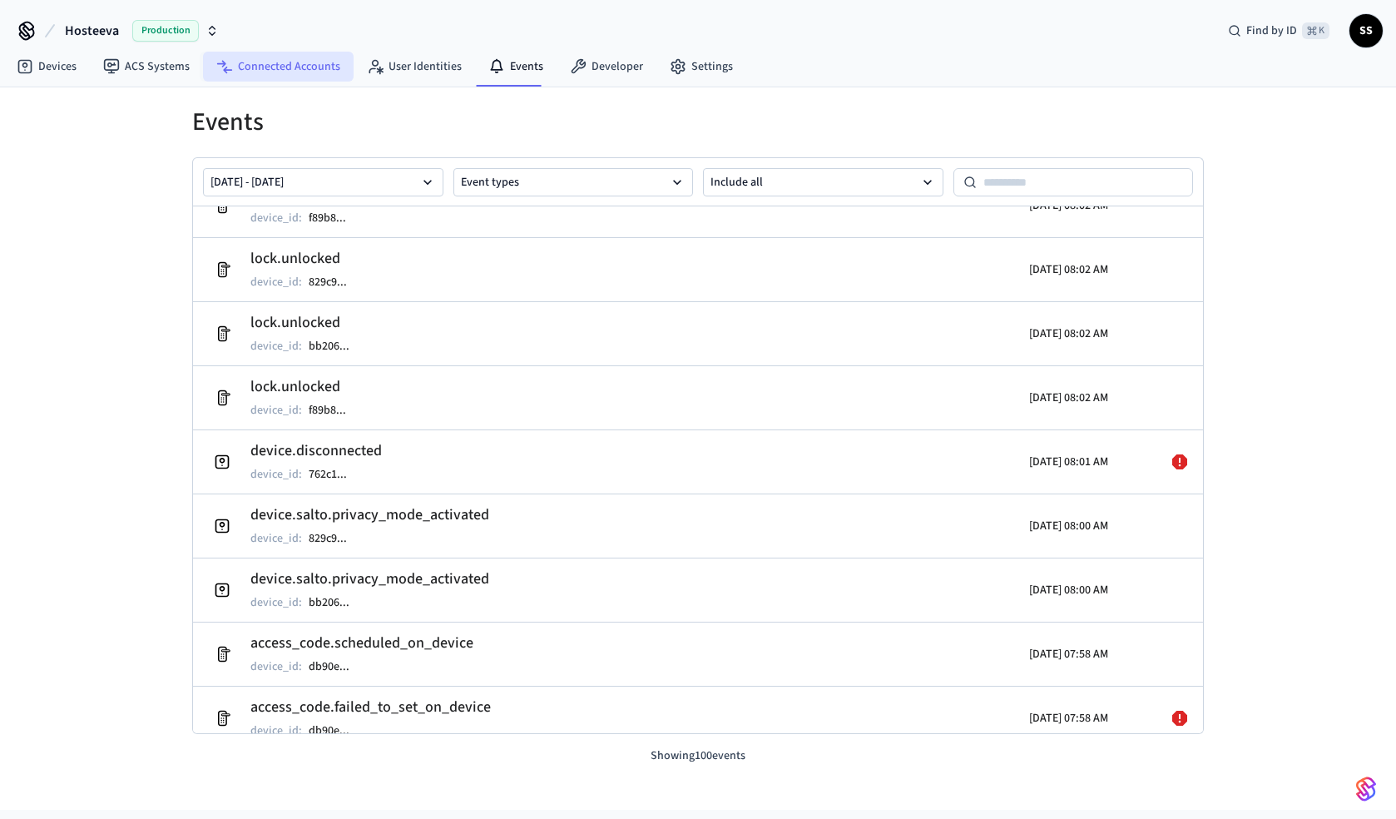
click at [299, 70] on link "Connected Accounts" at bounding box center [278, 67] width 151 height 30
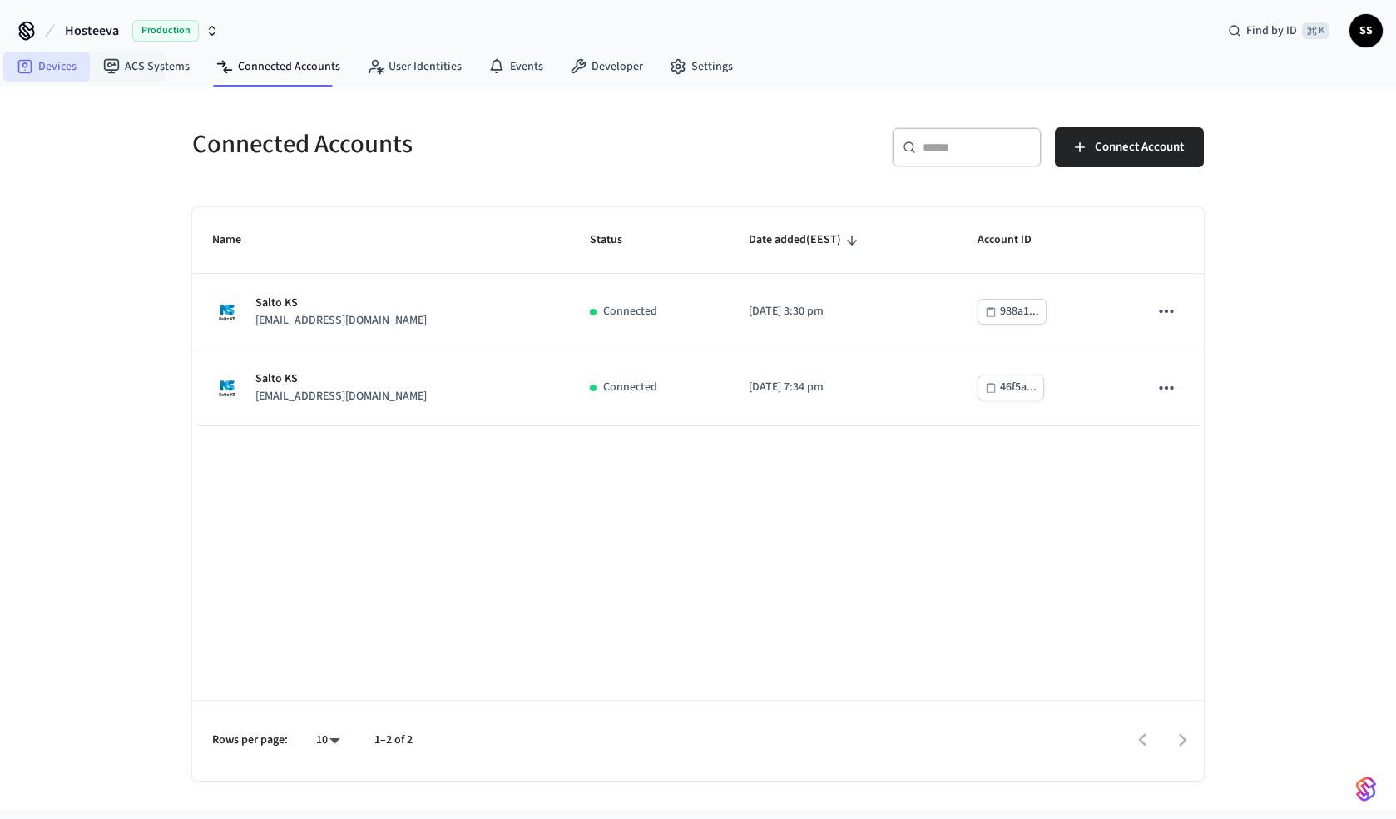
click at [62, 75] on link "Devices" at bounding box center [46, 67] width 87 height 30
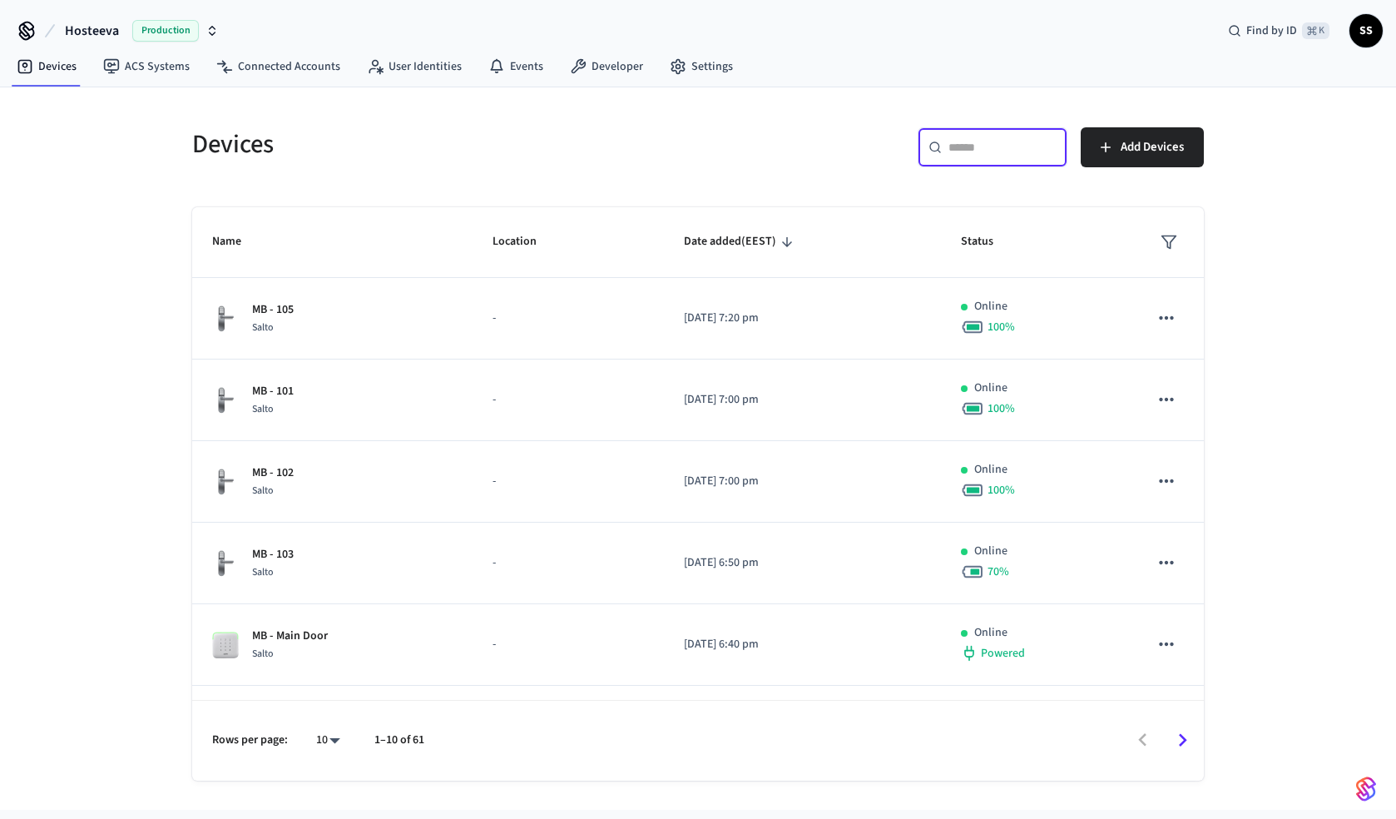
click at [1007, 149] on input "text" at bounding box center [1002, 147] width 108 height 17
paste input "**********"
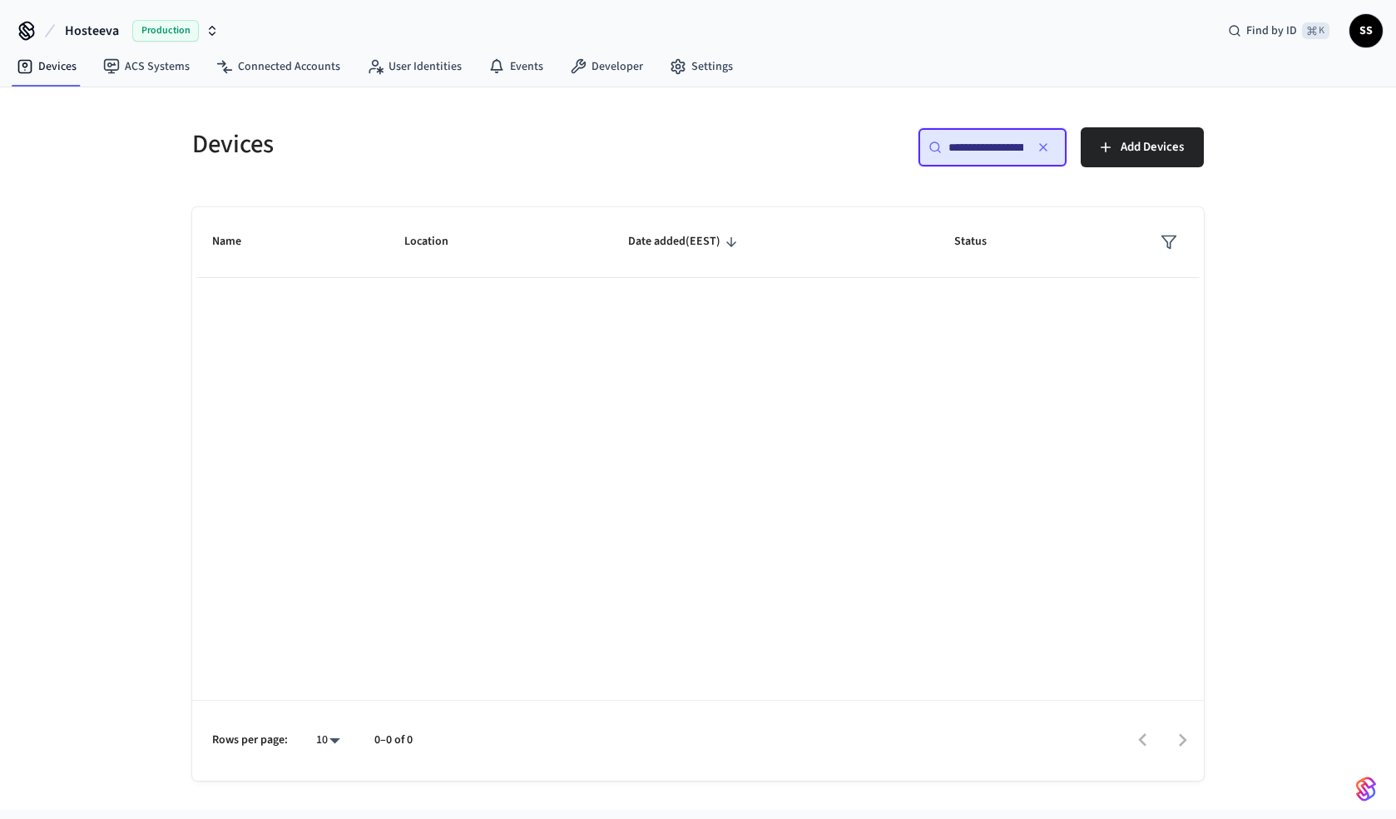
scroll to position [0, 128]
type input "**********"
click at [419, 203] on div "**********" at bounding box center [698, 443] width 1038 height 673
click at [678, 316] on div "Name Location Date added (EEST) Status Rows per page: 10 ** 0–0 of 0" at bounding box center [698, 493] width 1012 height 573
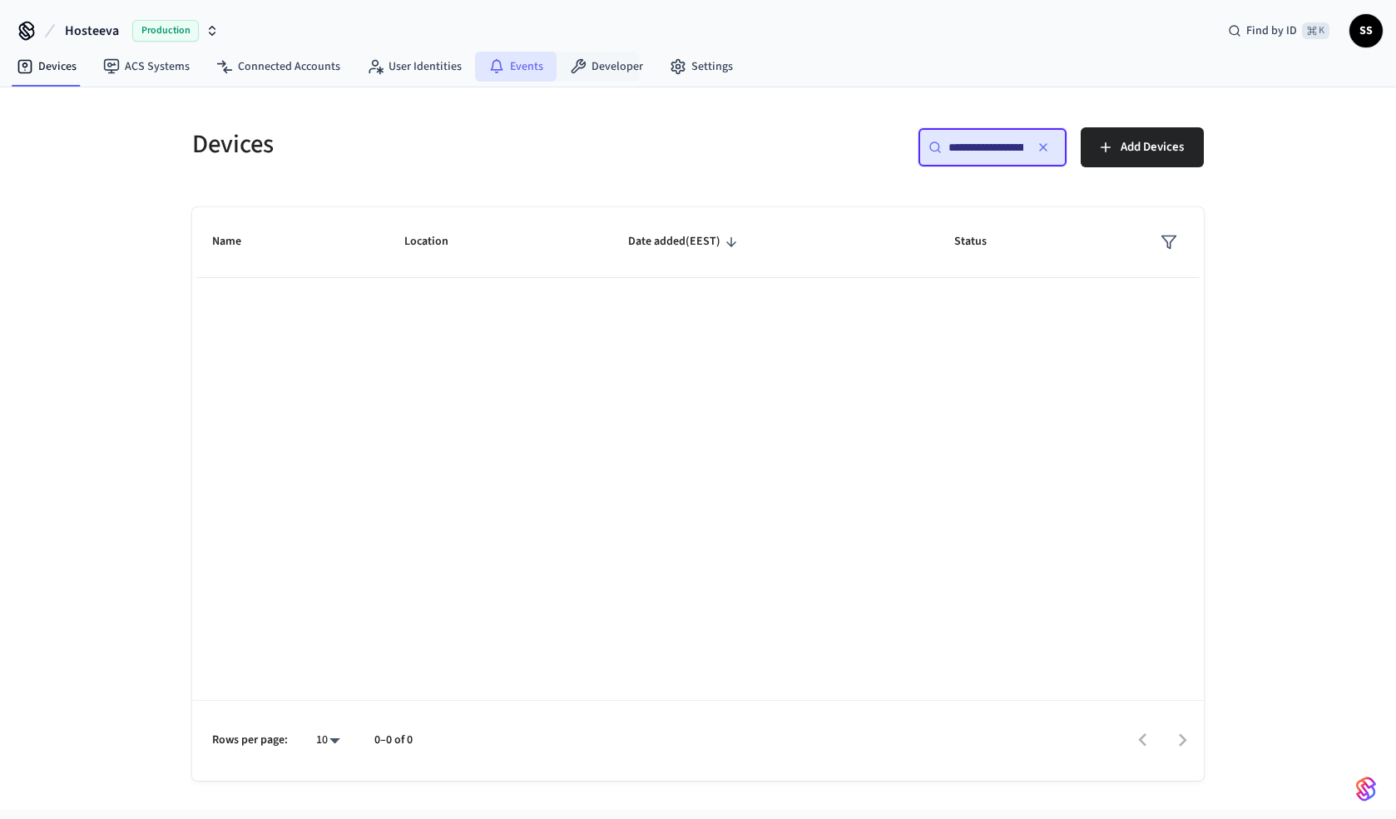
click at [515, 67] on link "Events" at bounding box center [516, 67] width 82 height 30
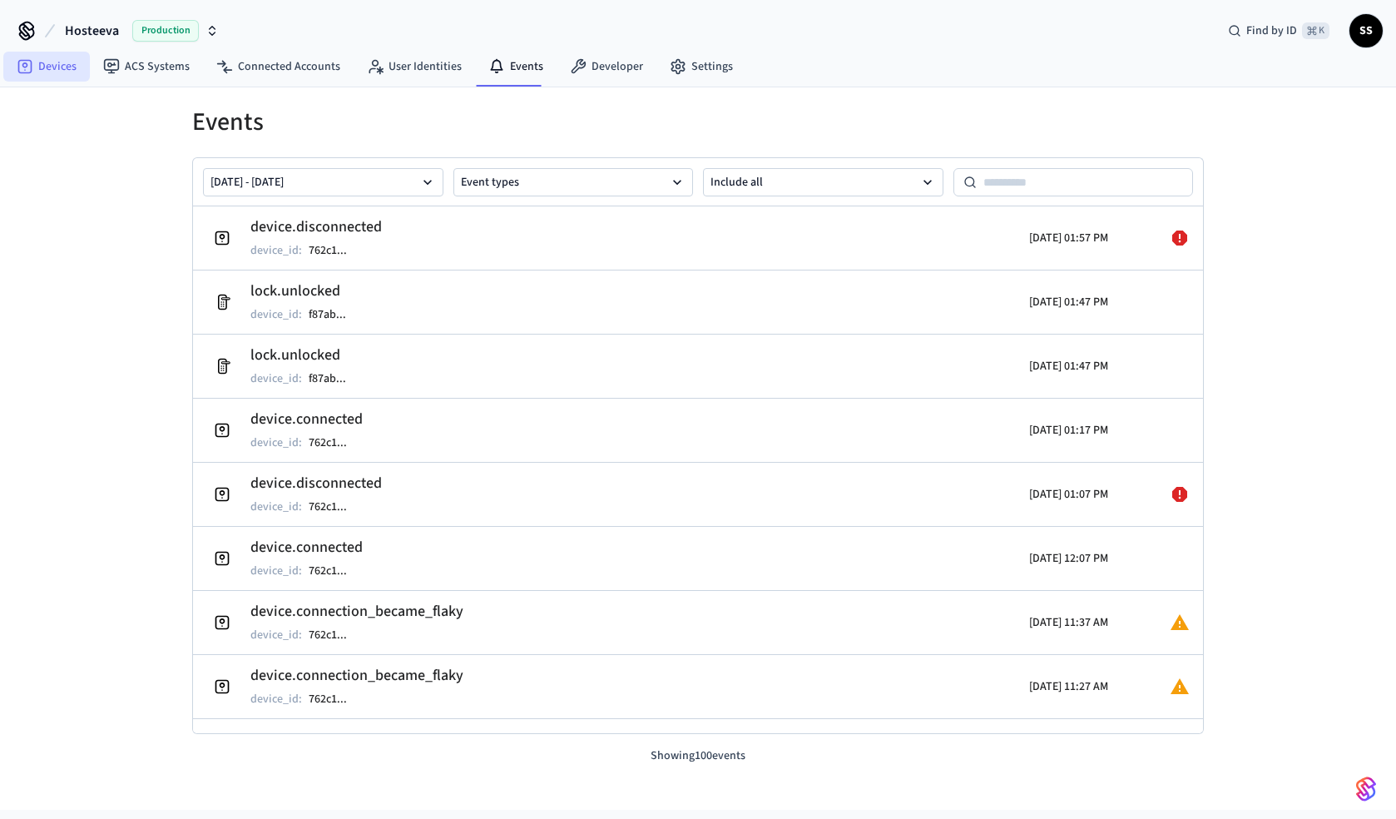
click at [54, 64] on link "Devices" at bounding box center [46, 67] width 87 height 30
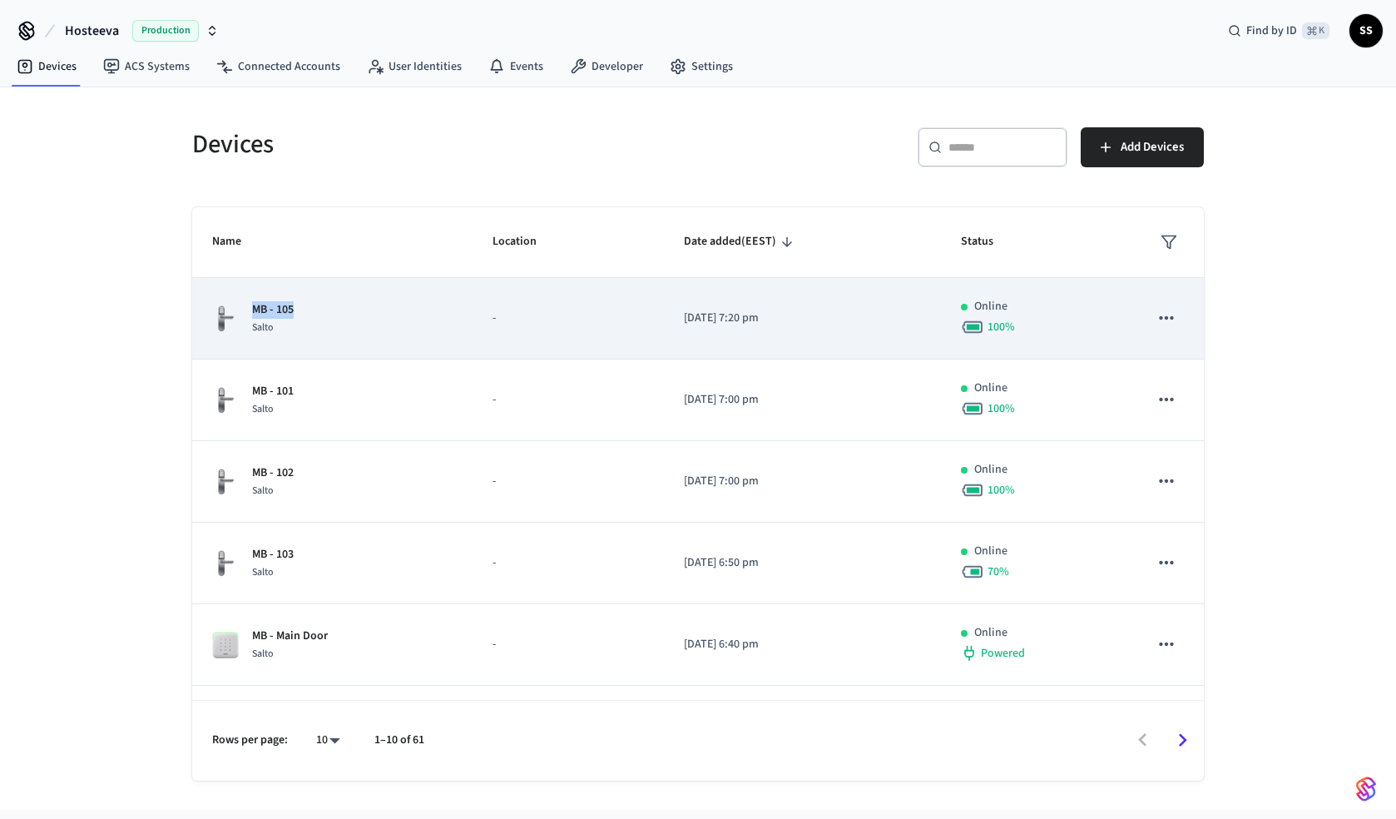
drag, startPoint x: 305, startPoint y: 313, endPoint x: 252, endPoint y: 313, distance: 52.4
click at [252, 313] on div "MB - 105 Salto" at bounding box center [332, 318] width 240 height 35
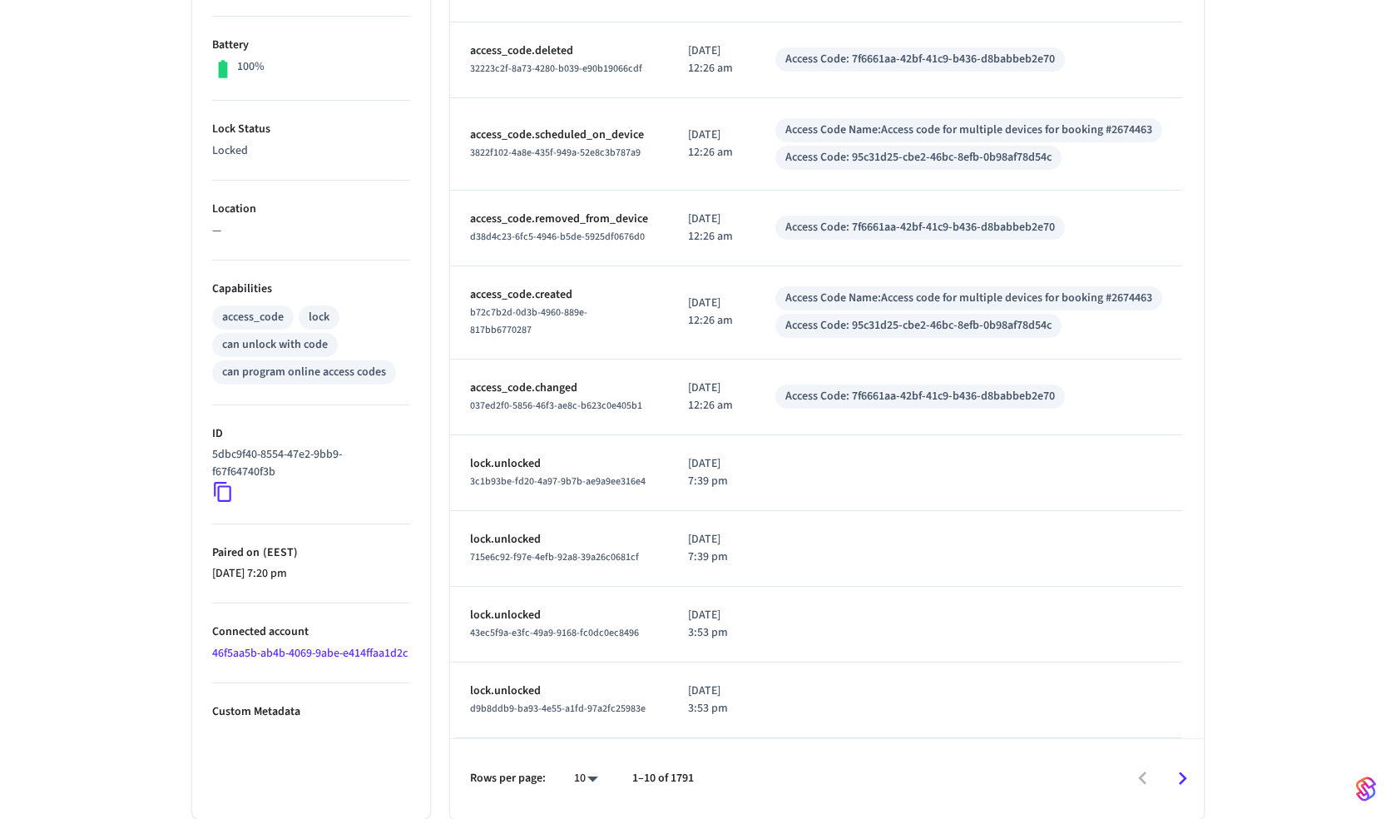
scroll to position [470, 0]
click at [498, 468] on p "lock.unlocked" at bounding box center [559, 463] width 178 height 17
click at [526, 478] on span "3c1b93be-fd20-4a97-9b7b-ae9a9ee316e4" at bounding box center [558, 481] width 176 height 14
click at [503, 465] on p "lock.unlocked" at bounding box center [559, 463] width 178 height 17
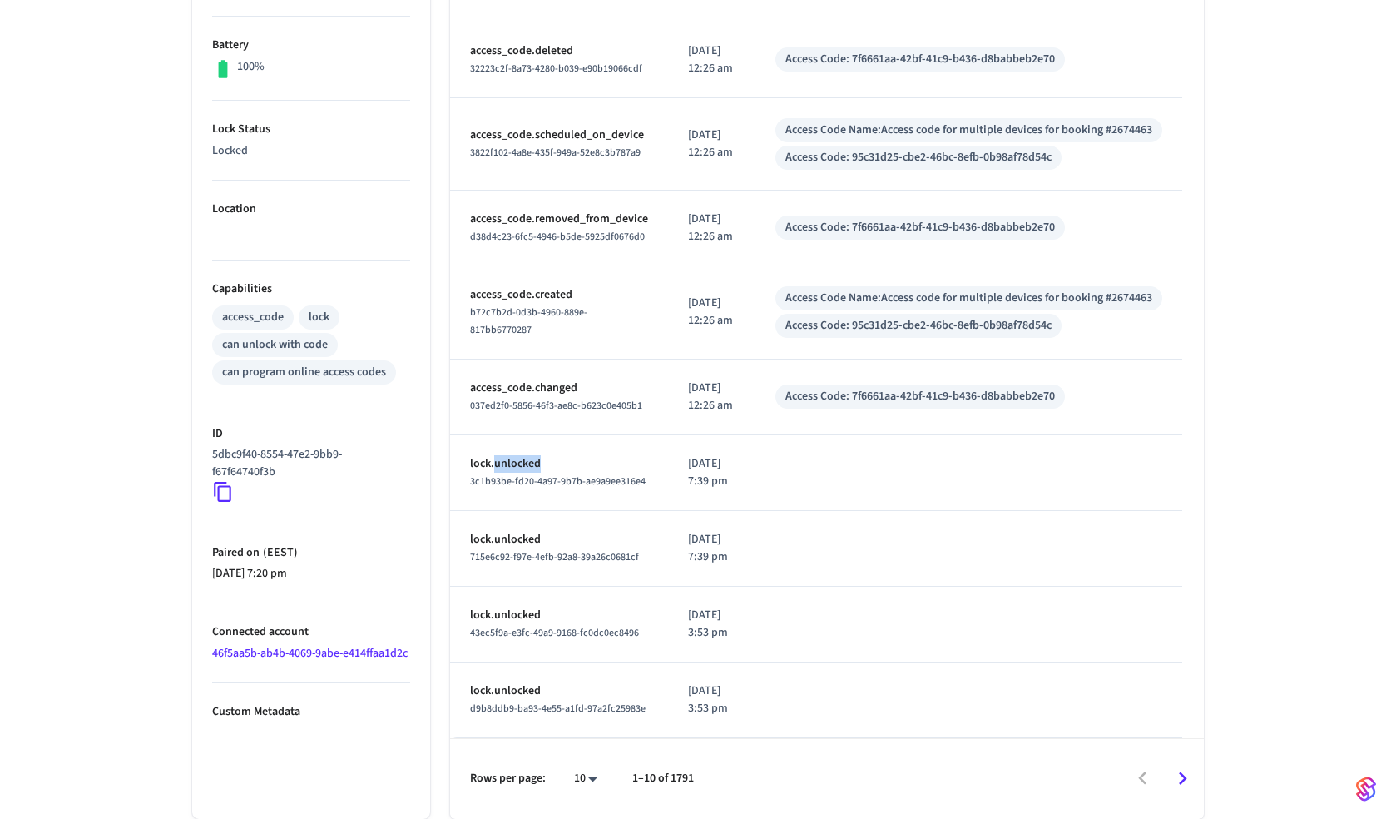
click at [503, 465] on p "lock.unlocked" at bounding box center [559, 463] width 178 height 17
click at [575, 485] on span "3c1b93be-fd20-4a97-9b7b-ae9a9ee316e4" at bounding box center [558, 481] width 176 height 14
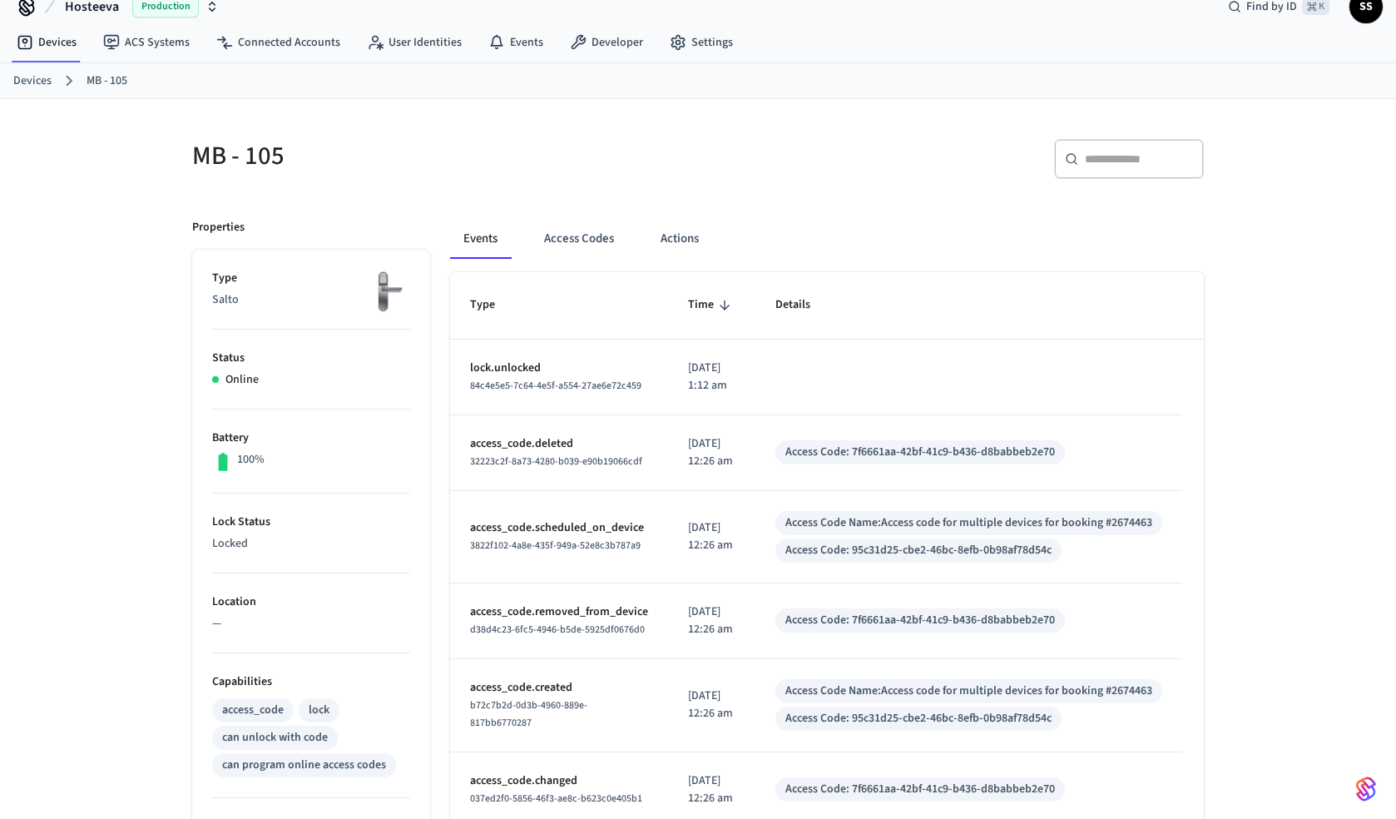
scroll to position [0, 0]
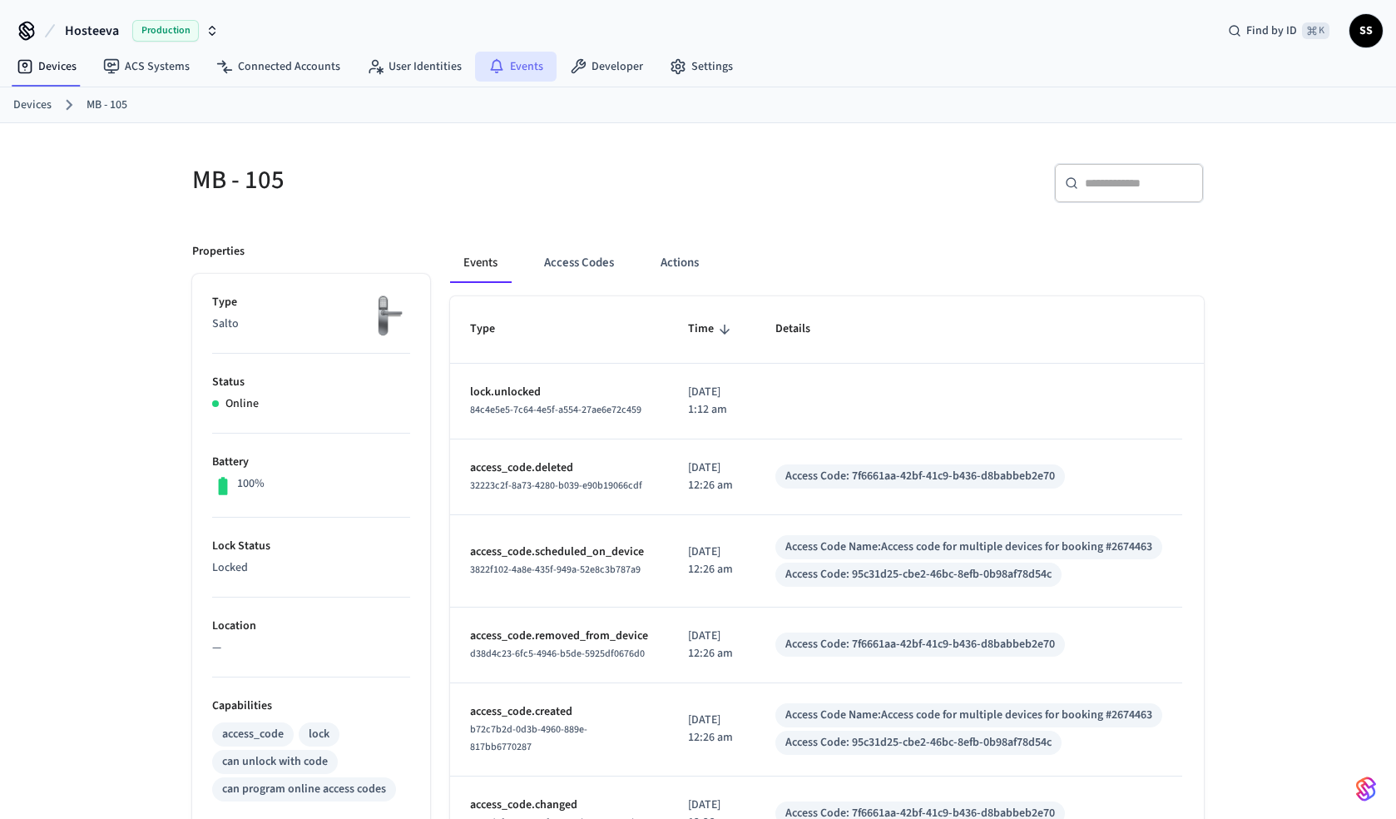
click at [508, 63] on link "Events" at bounding box center [516, 67] width 82 height 30
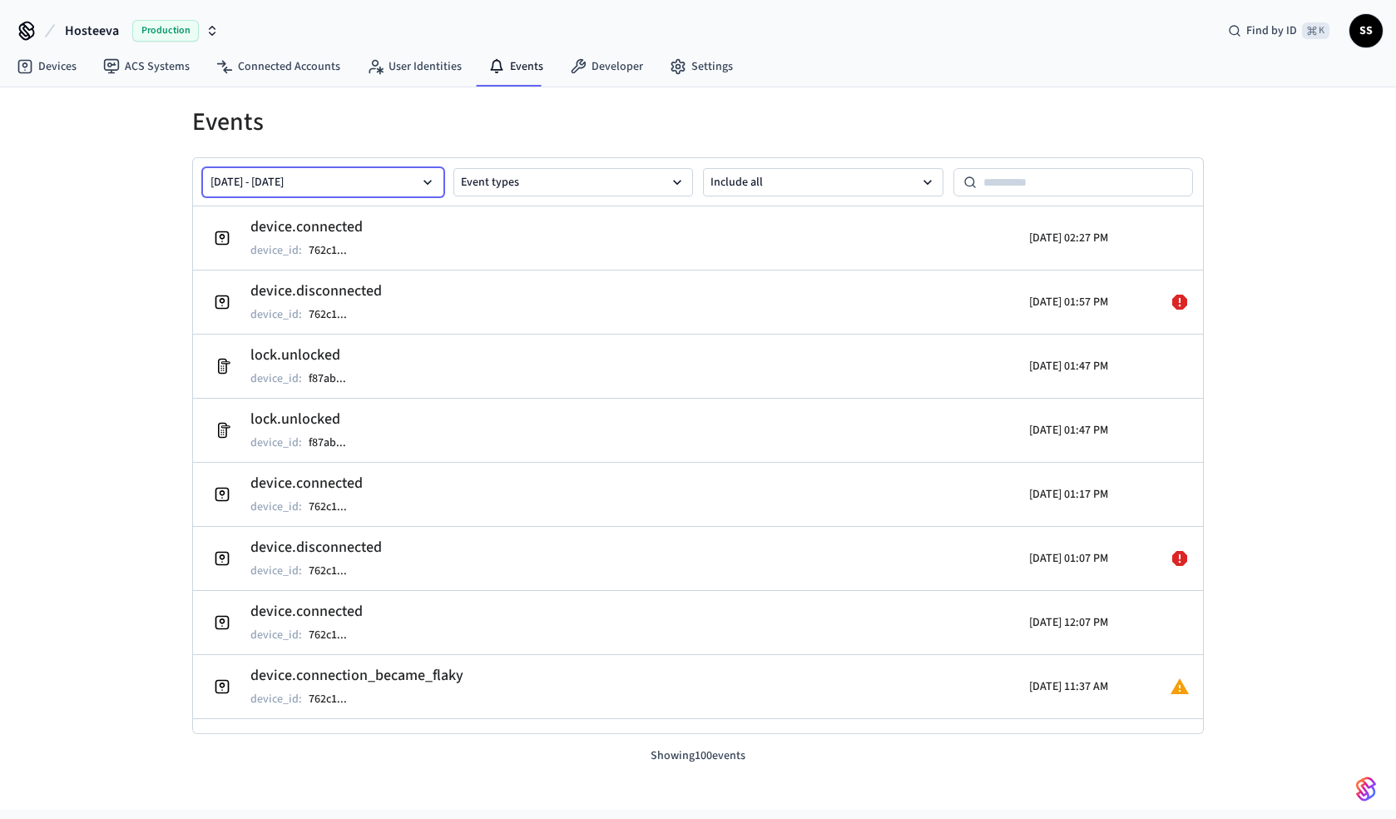
click at [400, 191] on button "[DATE] - [DATE]" at bounding box center [323, 182] width 240 height 28
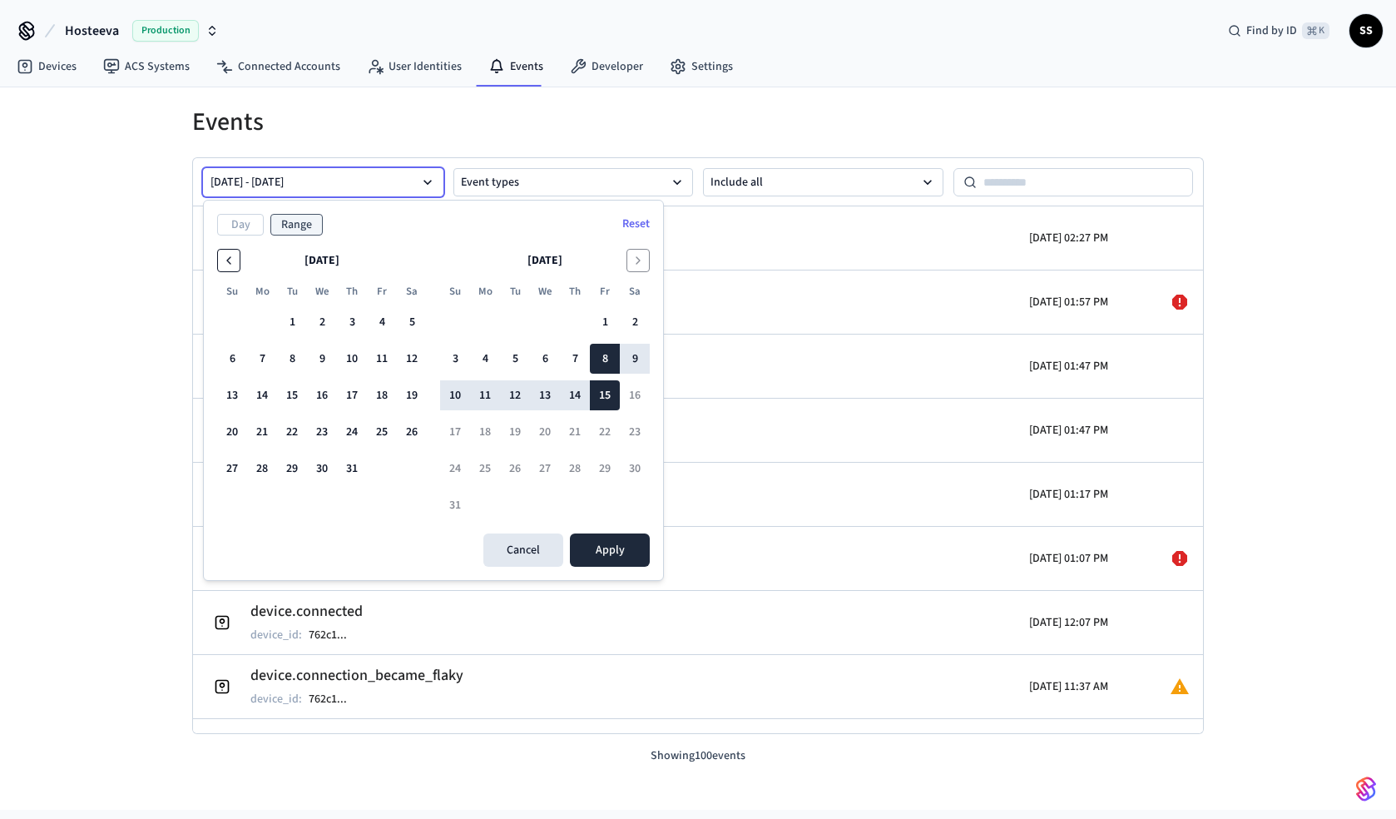
click at [234, 263] on icon "Go to the Previous Month" at bounding box center [228, 260] width 13 height 13
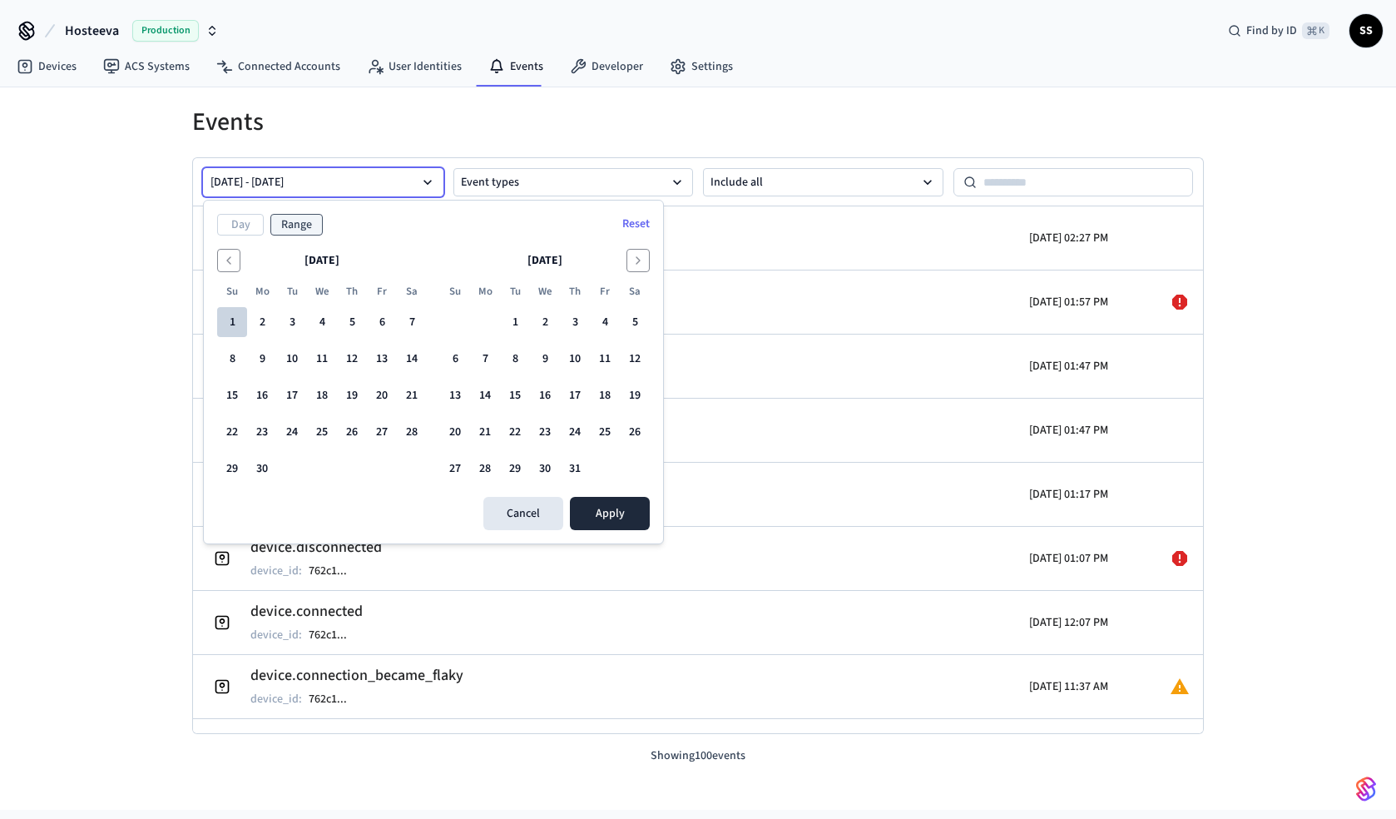
click at [239, 323] on button "1" at bounding box center [232, 322] width 30 height 30
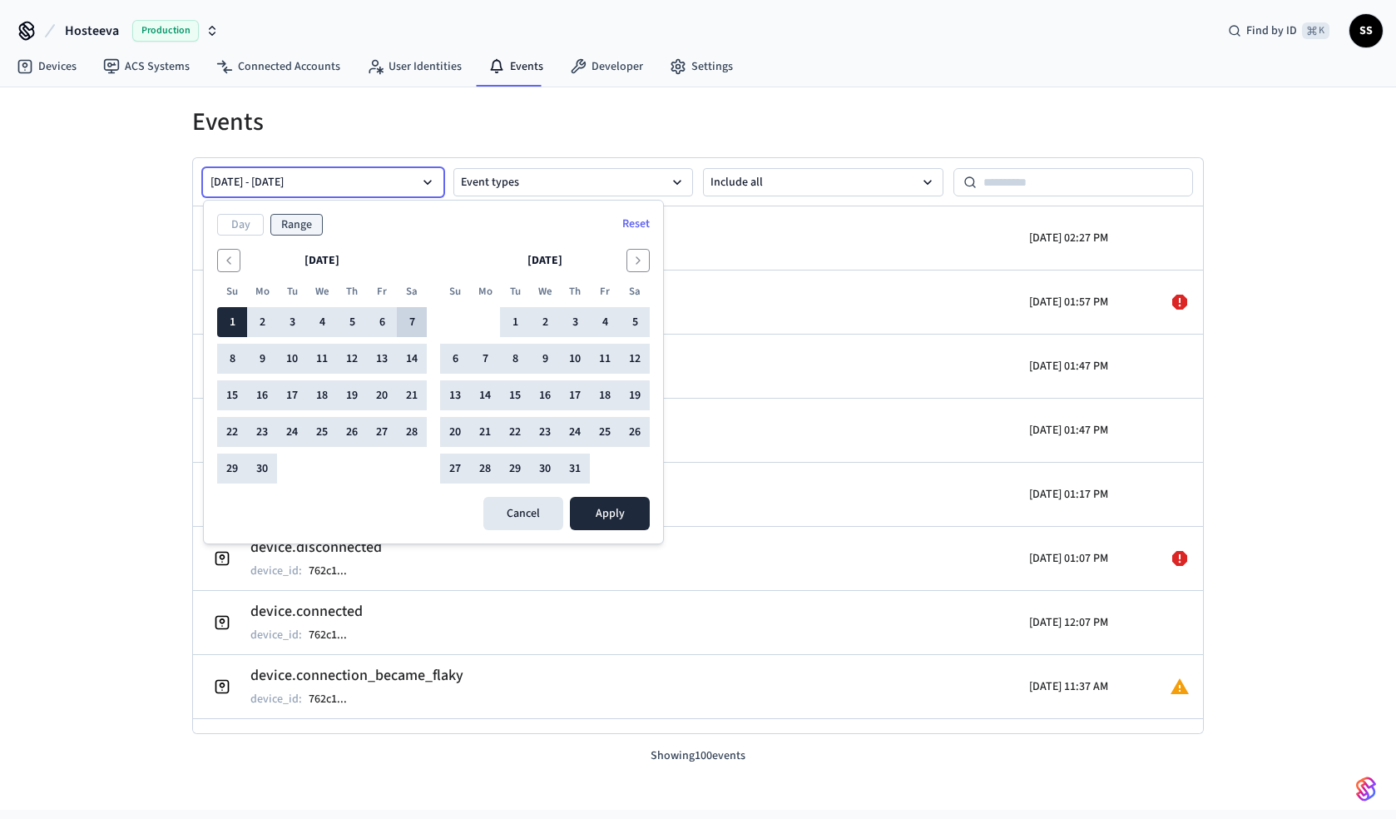
click at [408, 322] on button "7" at bounding box center [412, 322] width 30 height 30
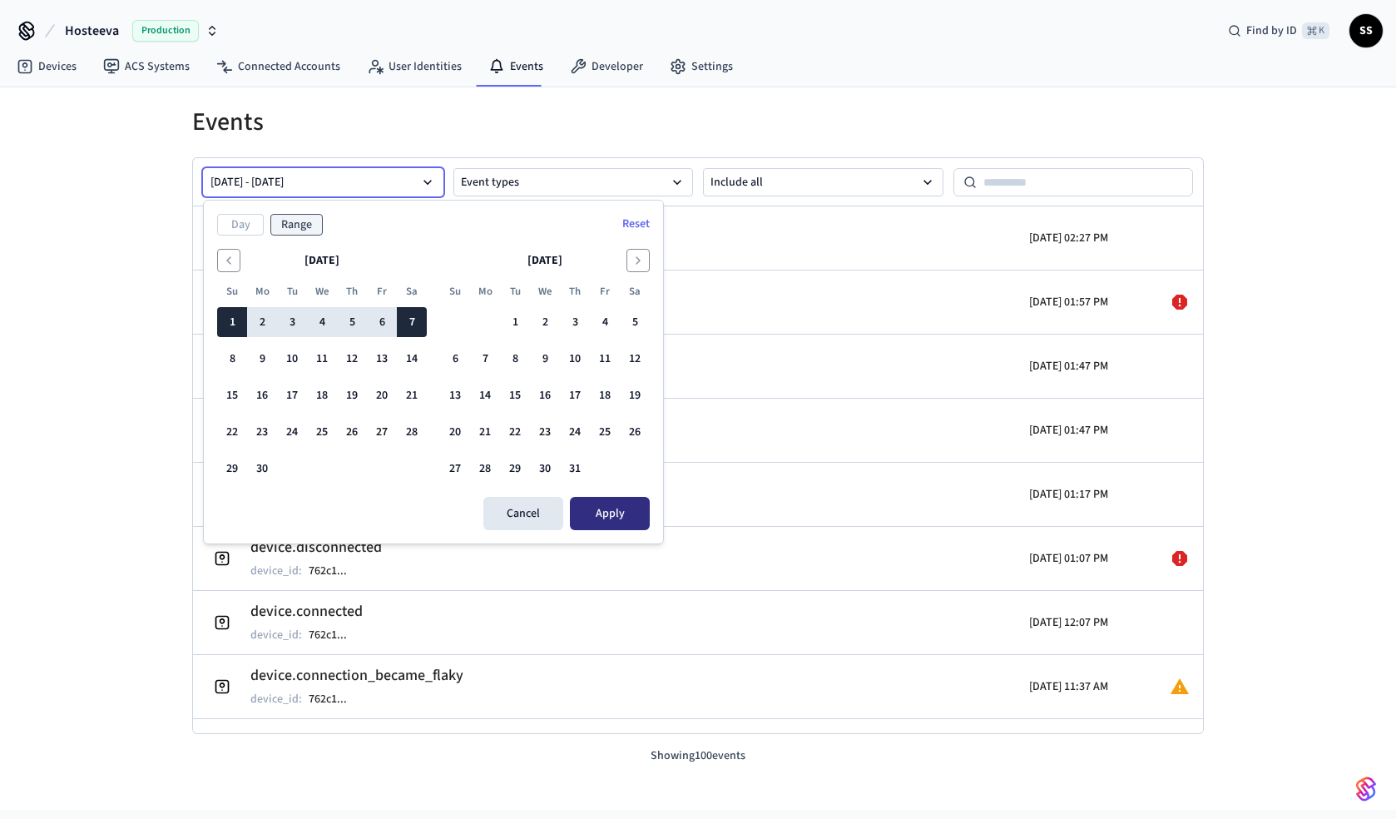
click at [625, 513] on button "Apply" at bounding box center [610, 513] width 80 height 33
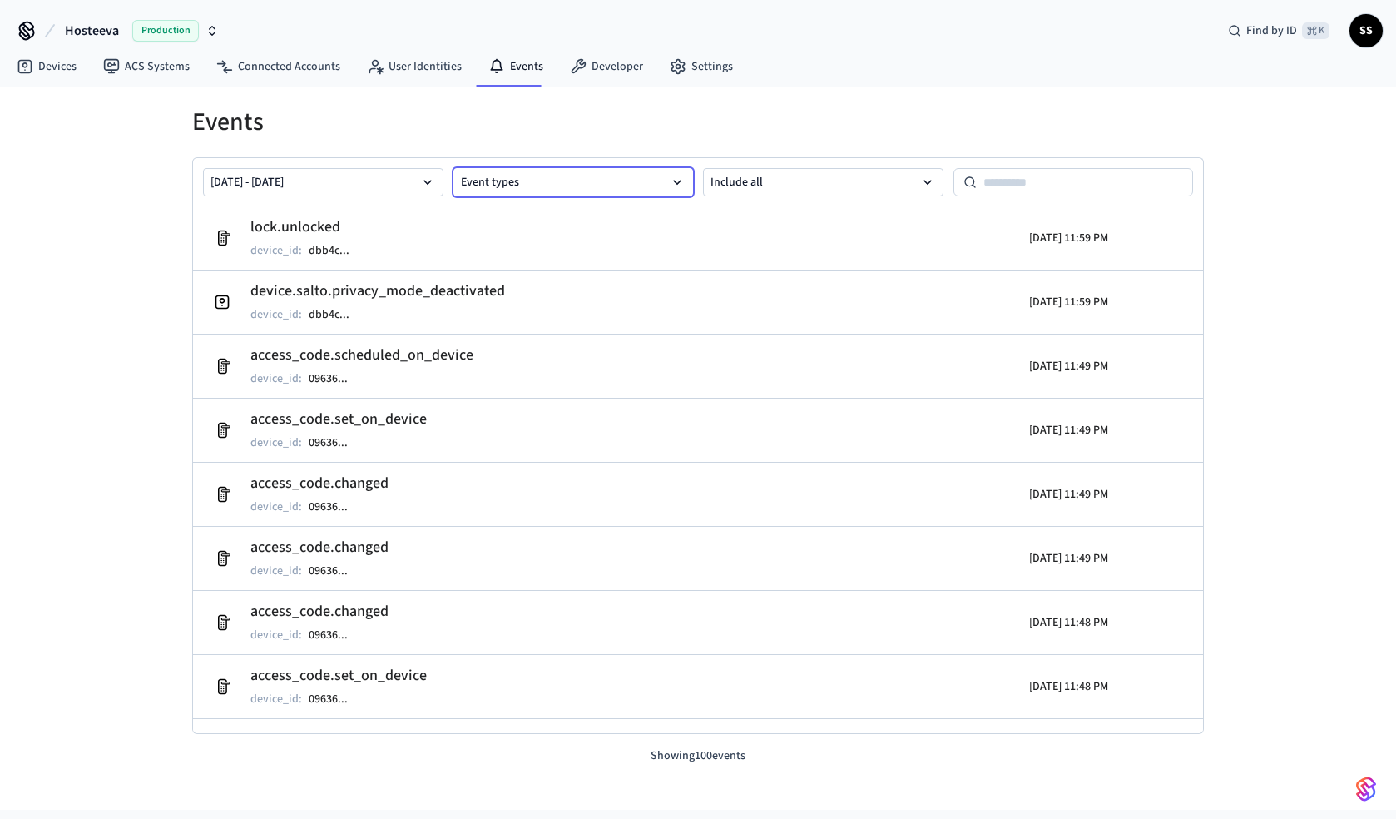
click at [587, 178] on button "Event types" at bounding box center [573, 182] width 240 height 28
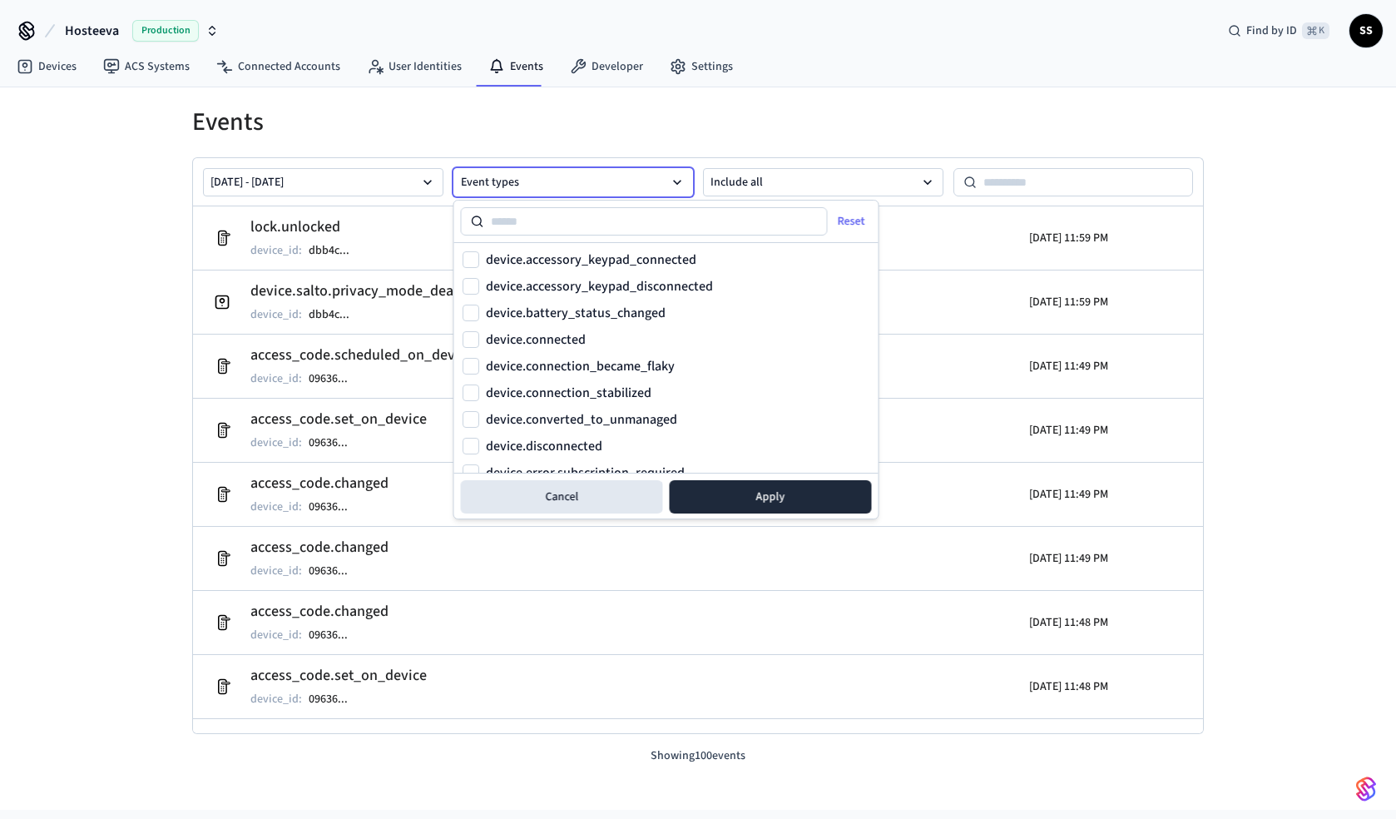
click at [609, 138] on div "Events [DATE] - [DATE] Event types Include all lock.unlocked device_id : dbb4c …" at bounding box center [698, 435] width 1038 height 657
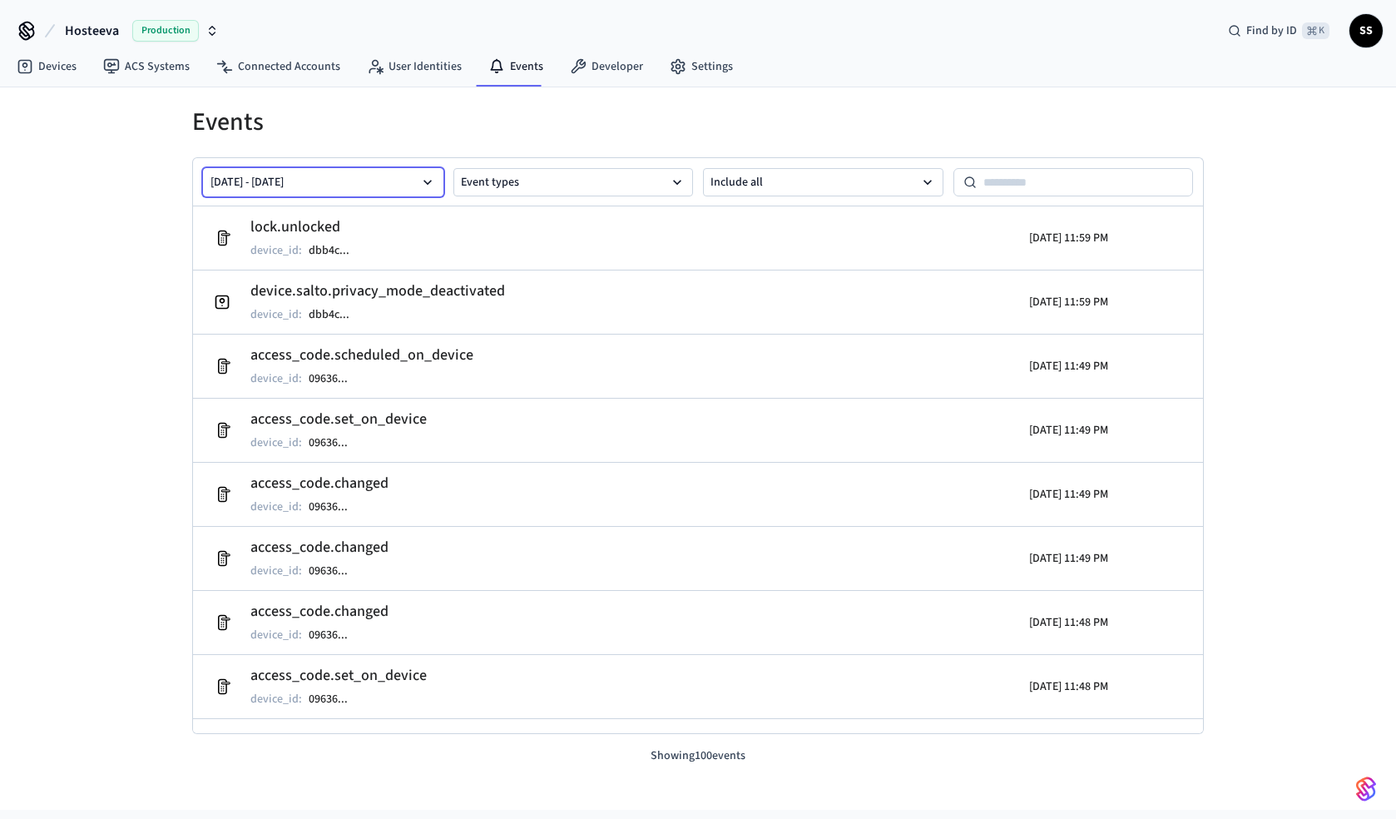
click at [371, 192] on button "[DATE] - [DATE]" at bounding box center [323, 182] width 240 height 28
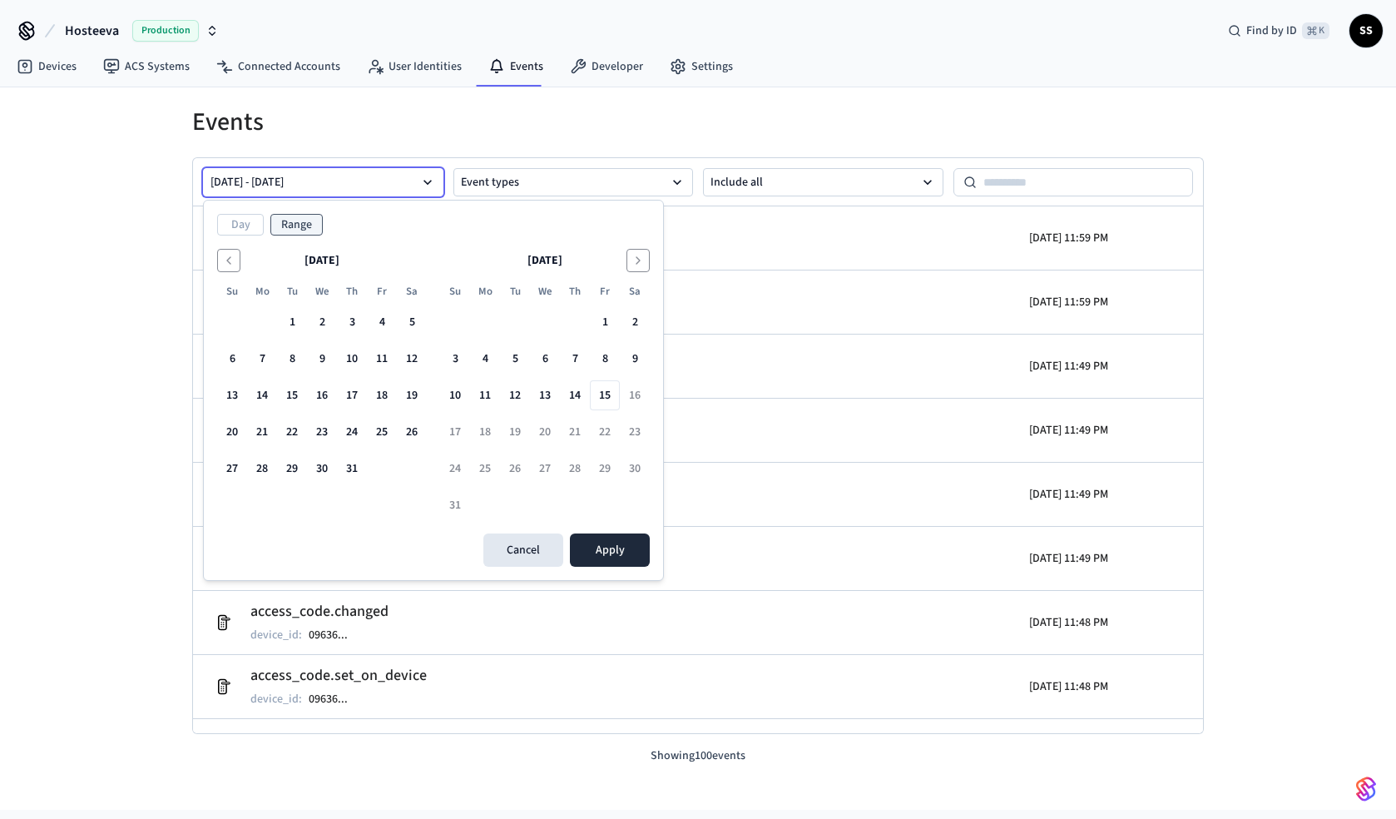
click at [493, 131] on h1 "Events" at bounding box center [698, 122] width 1012 height 30
